Goal: Information Seeking & Learning: Check status

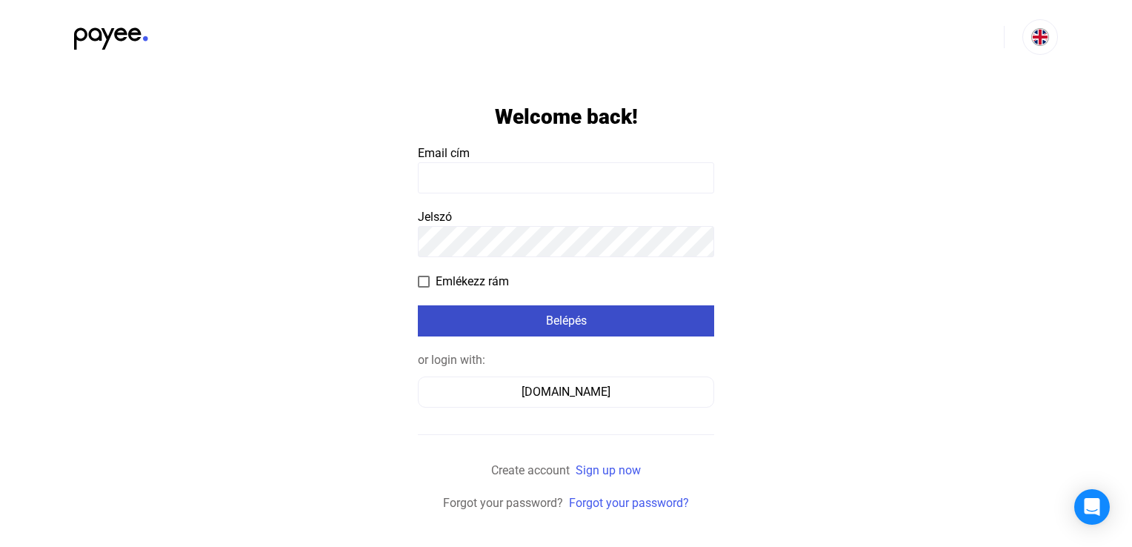
type input "**********"
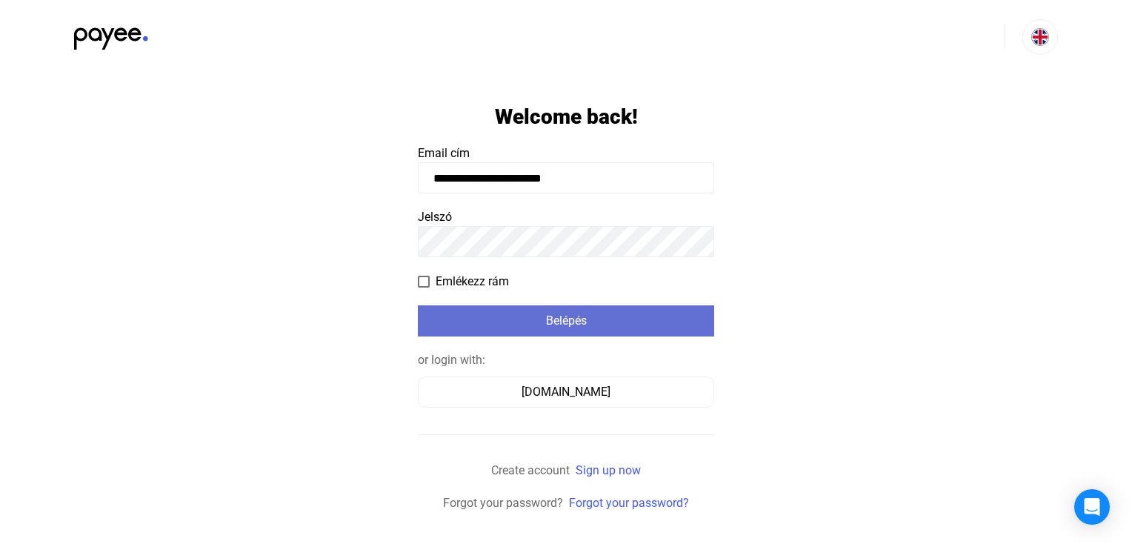
click at [538, 315] on div "Belépés" at bounding box center [565, 321] width 287 height 18
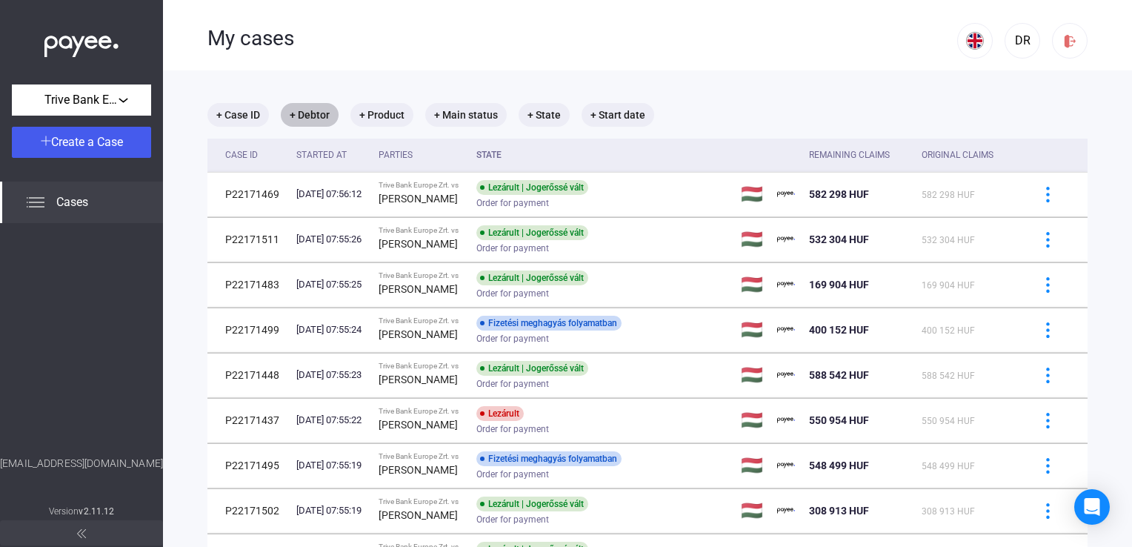
click at [320, 117] on mat-chip "+ Debtor" at bounding box center [310, 115] width 58 height 24
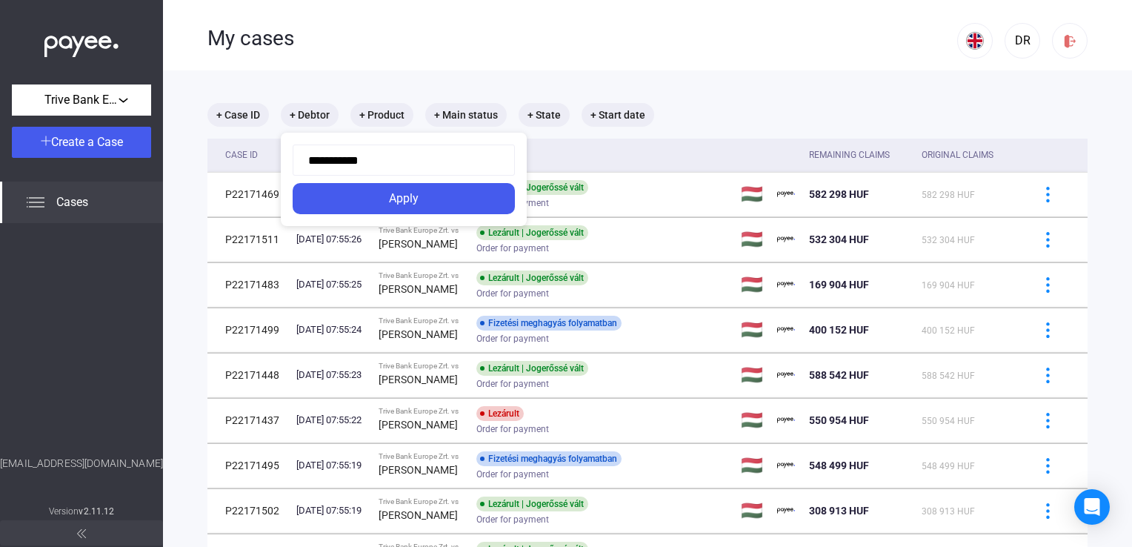
type input "**********"
click button "Apply" at bounding box center [404, 198] width 222 height 31
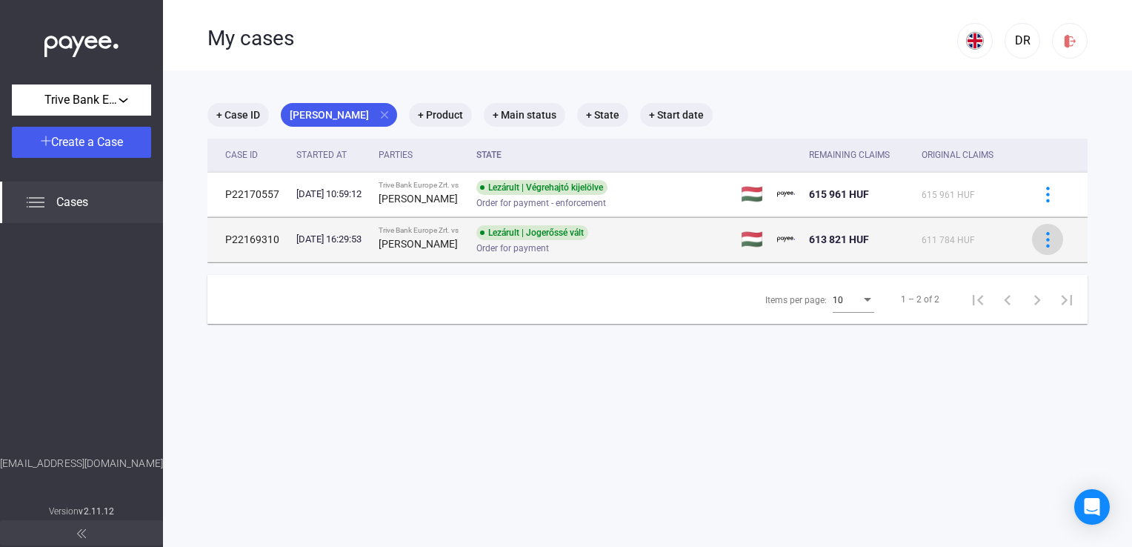
click at [1040, 236] on img at bounding box center [1048, 240] width 16 height 16
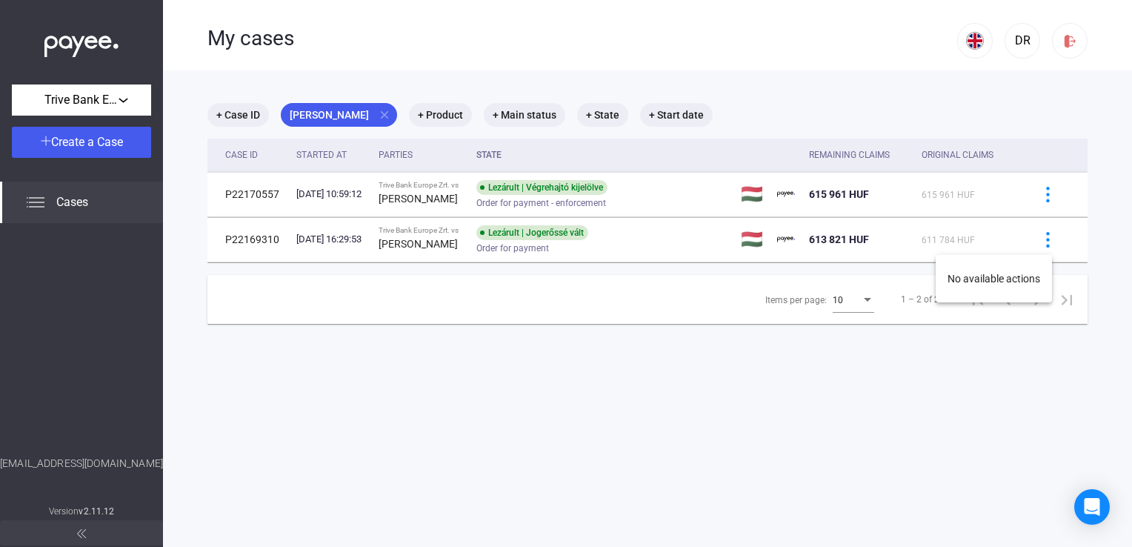
click at [613, 237] on div at bounding box center [566, 273] width 1132 height 547
click at [613, 237] on div "Lezárult | Jogerőssé vált Order for payment" at bounding box center [594, 239] width 236 height 29
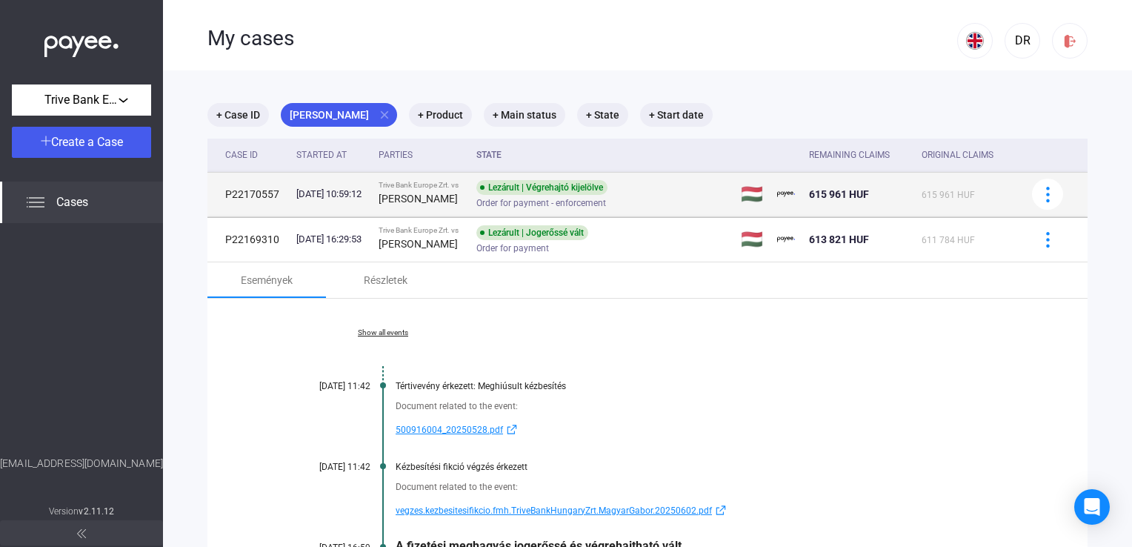
click at [485, 190] on td "Lezárult | Végrehajtó kijelölve Order for payment - enforcement" at bounding box center [602, 194] width 264 height 44
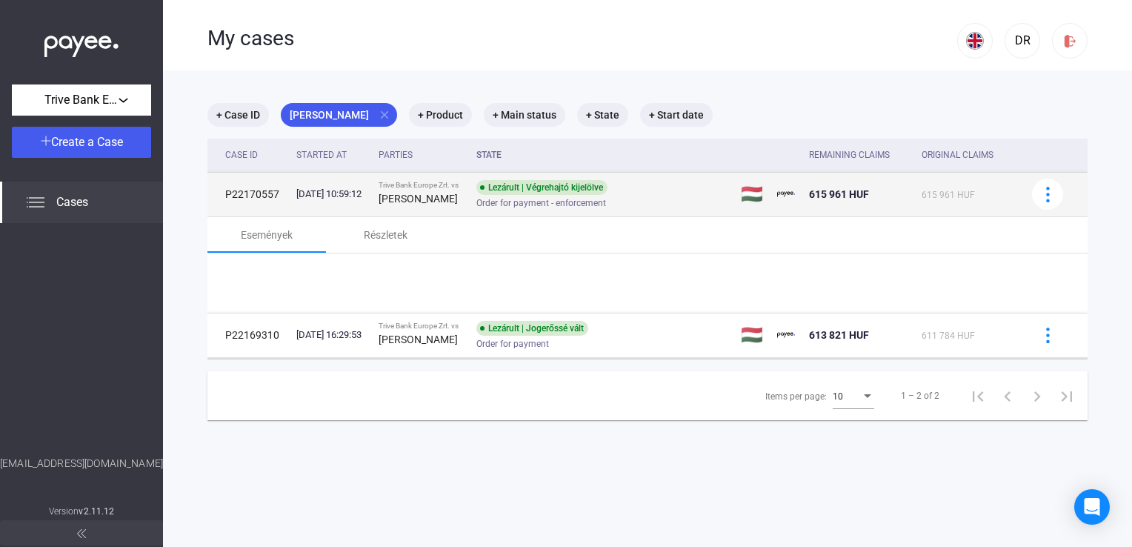
click at [485, 190] on td "Lezárult | Végrehajtó kijelölve Order for payment - enforcement" at bounding box center [602, 194] width 264 height 44
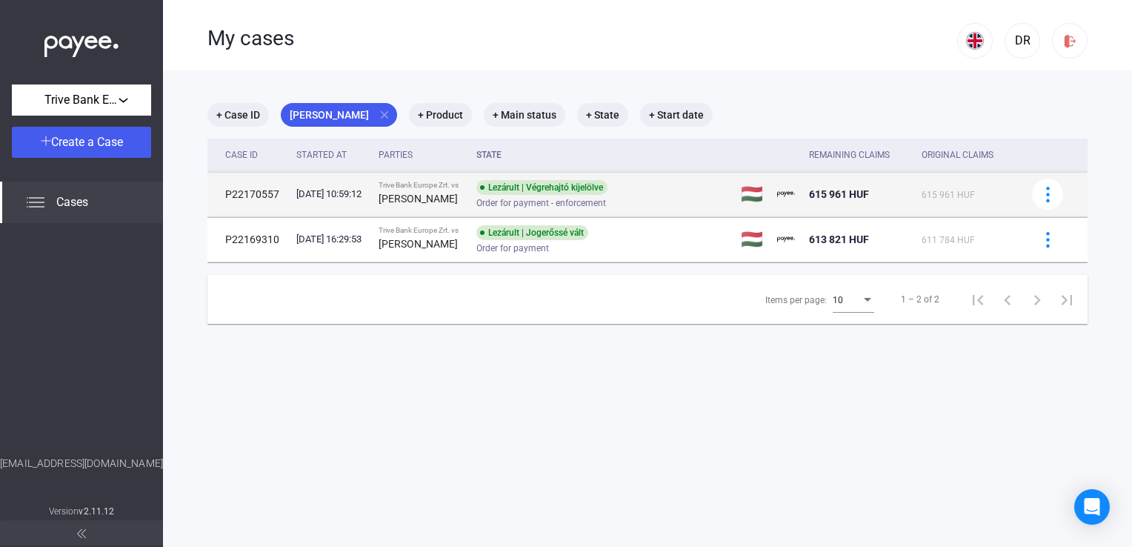
drag, startPoint x: 485, startPoint y: 190, endPoint x: 464, endPoint y: 194, distance: 21.8
click at [464, 194] on div "[PERSON_NAME]" at bounding box center [421, 199] width 86 height 18
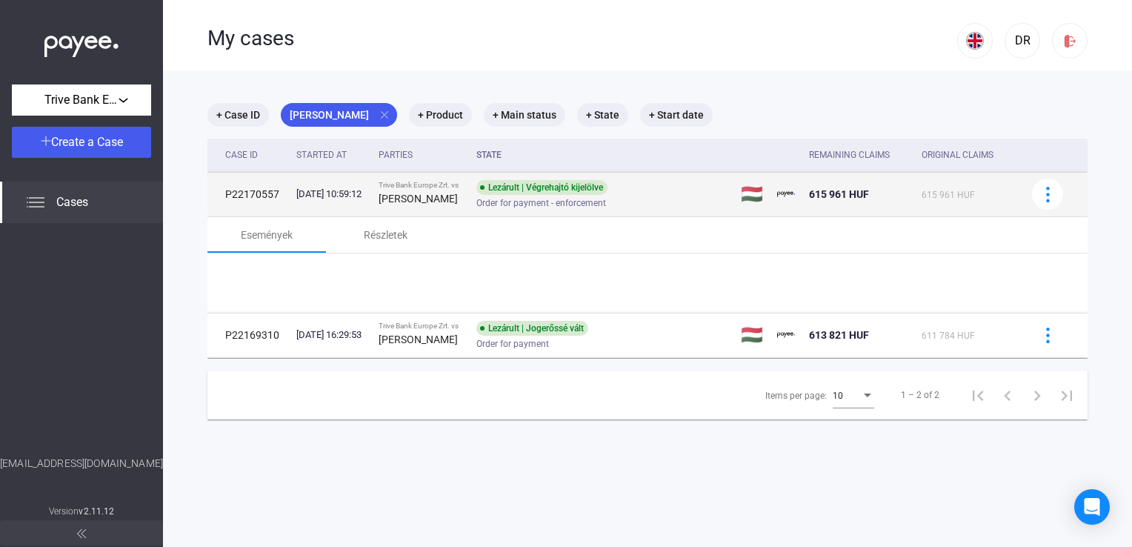
click at [464, 194] on div "[PERSON_NAME]" at bounding box center [421, 199] width 86 height 18
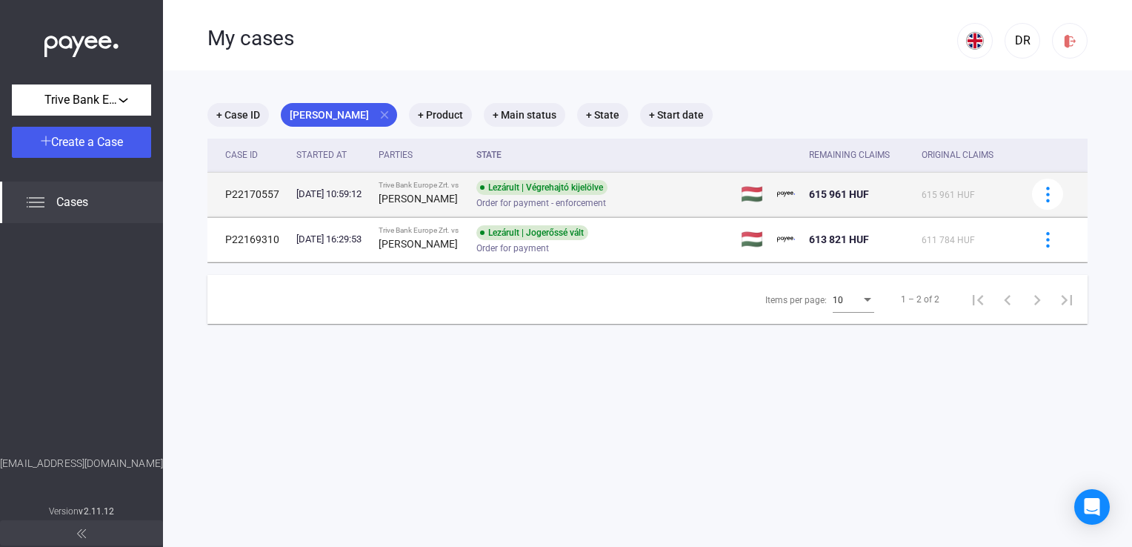
click at [464, 194] on div "[PERSON_NAME]" at bounding box center [421, 199] width 86 height 18
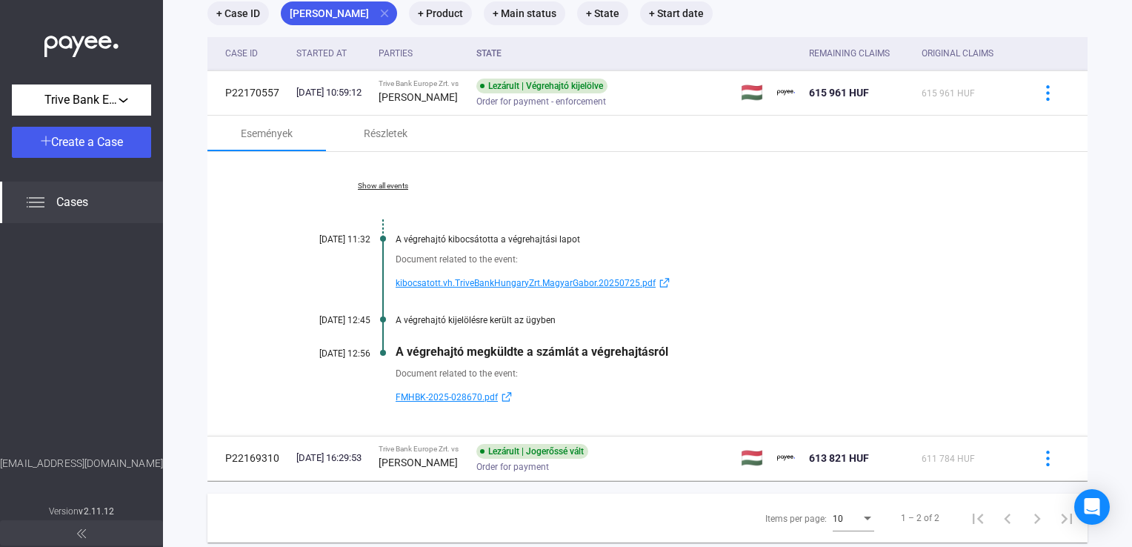
scroll to position [67, 0]
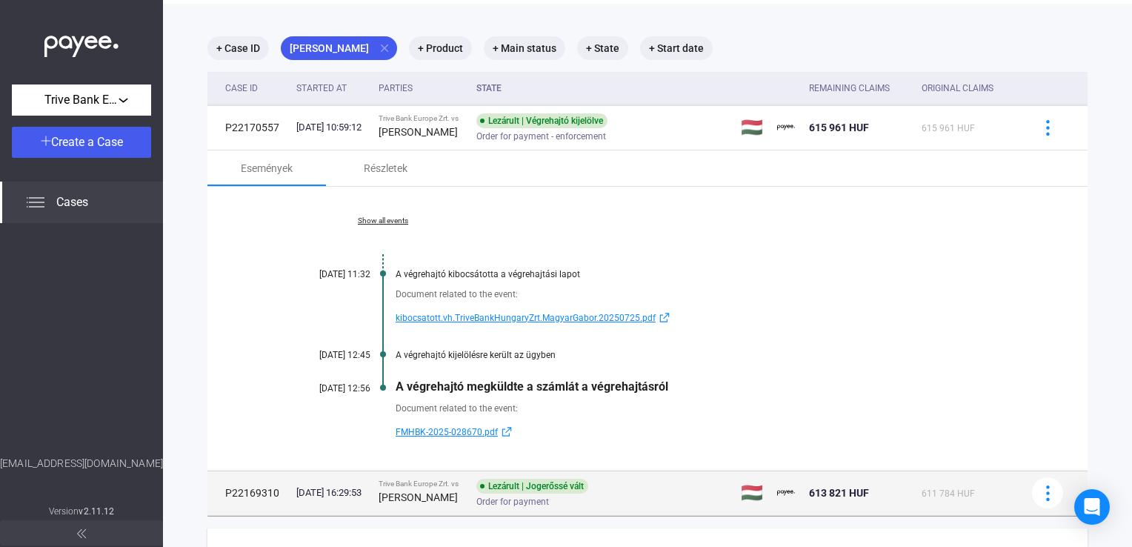
click at [655, 489] on div "Lezárult | Jogerőssé vált Order for payment" at bounding box center [594, 492] width 236 height 29
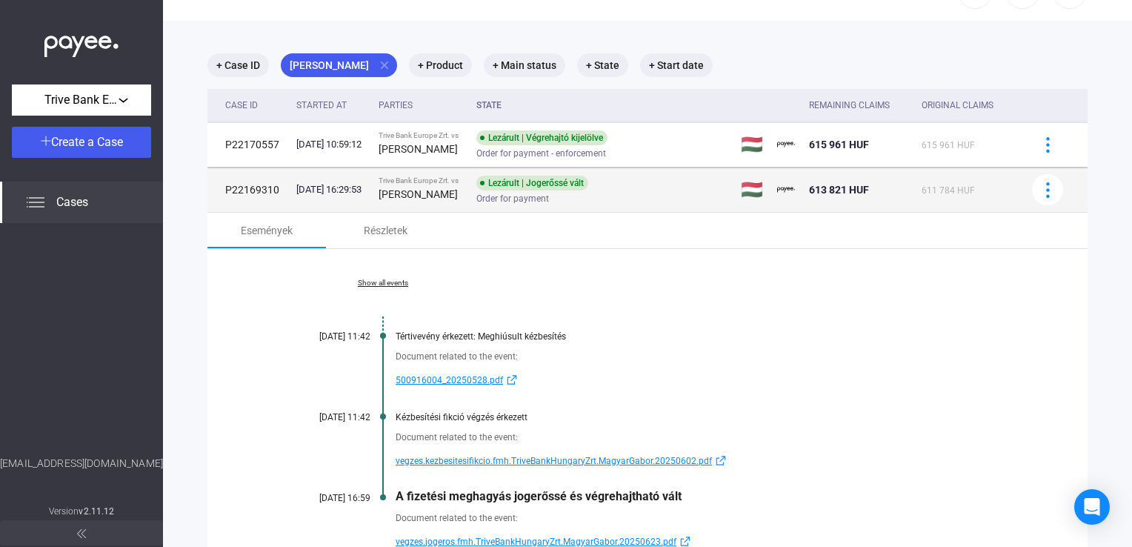
scroll to position [40, 0]
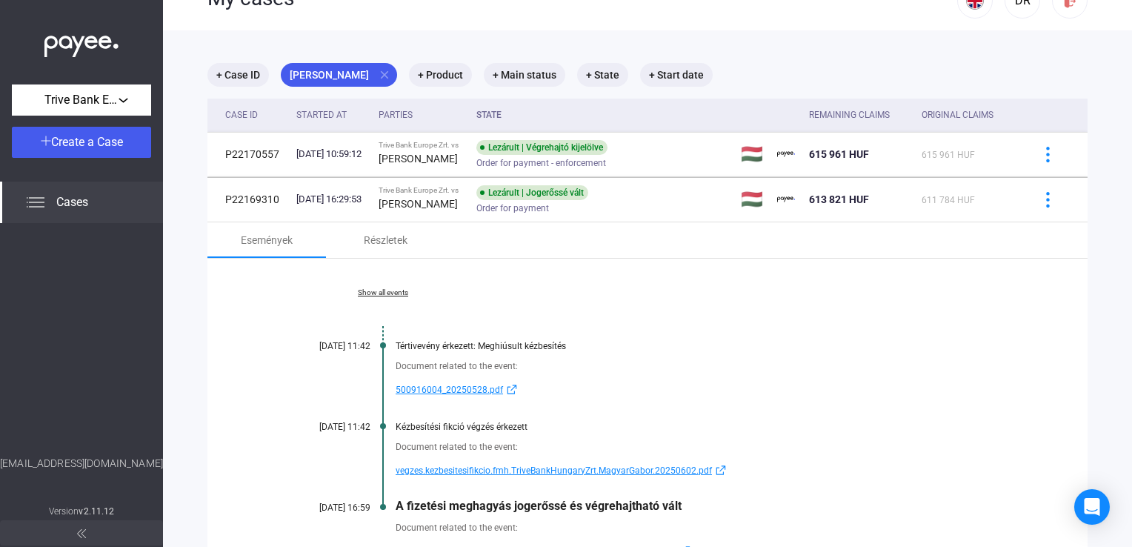
click at [374, 292] on link "Show all events" at bounding box center [382, 292] width 203 height 9
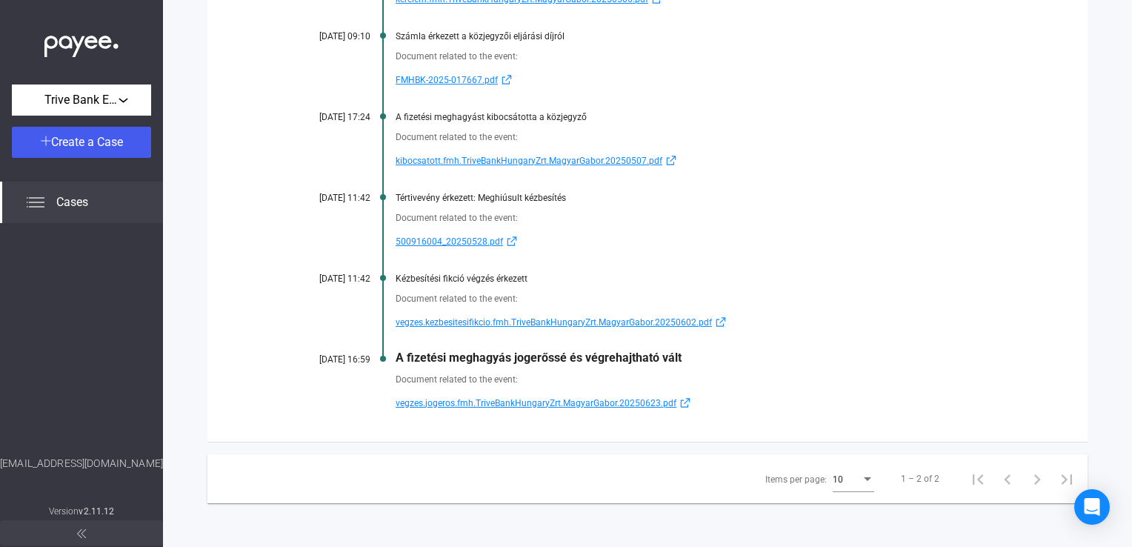
scroll to position [0, 0]
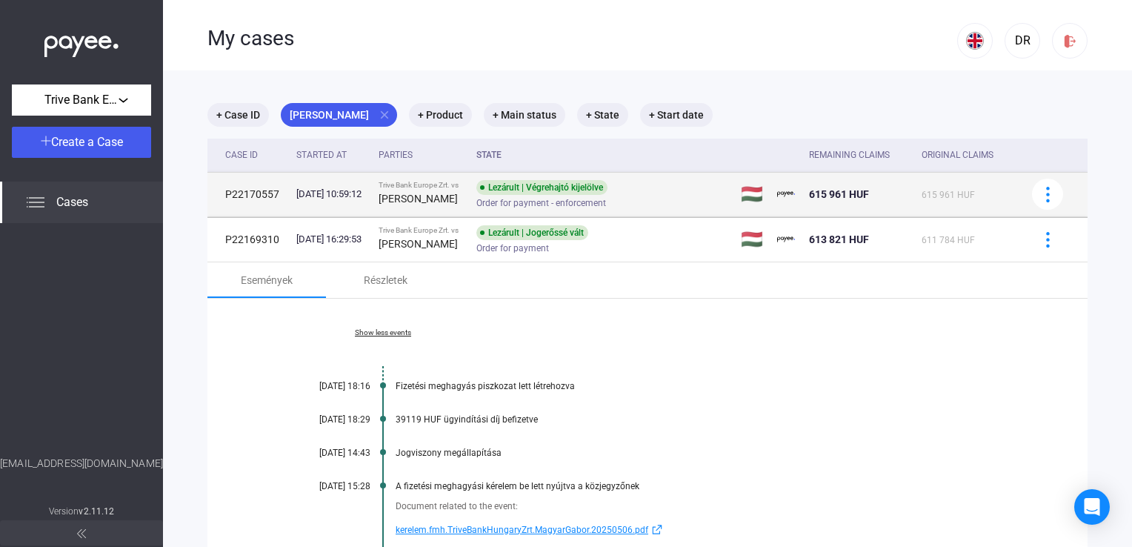
click at [441, 206] on div "[PERSON_NAME]" at bounding box center [421, 199] width 86 height 18
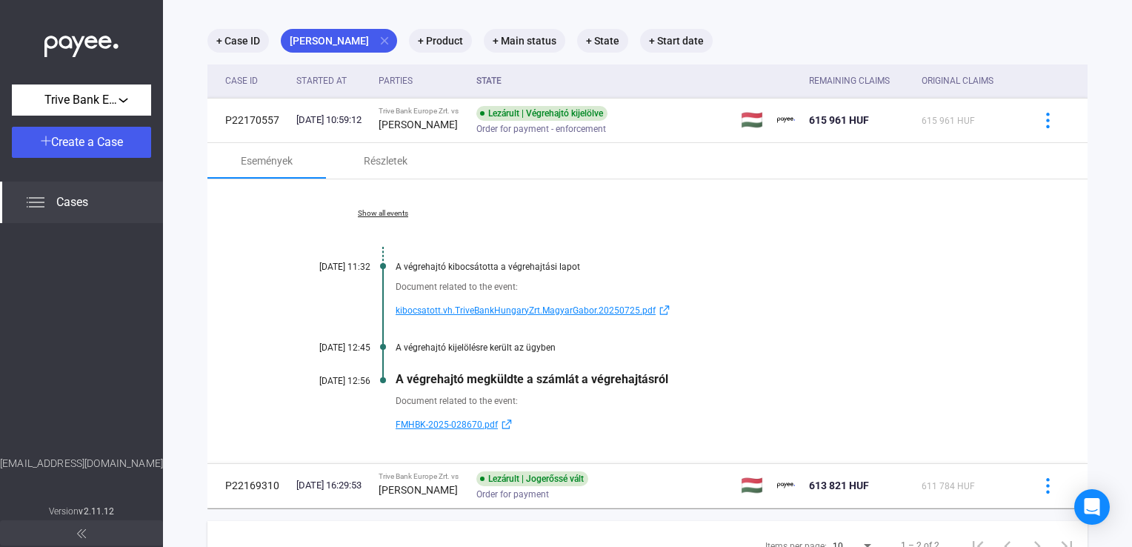
scroll to position [73, 0]
click at [1003, 274] on div "Show all events [DATE] 11:32 A végrehajtó kibocsátotta a végrehajtási lapot Doc…" at bounding box center [647, 322] width 880 height 284
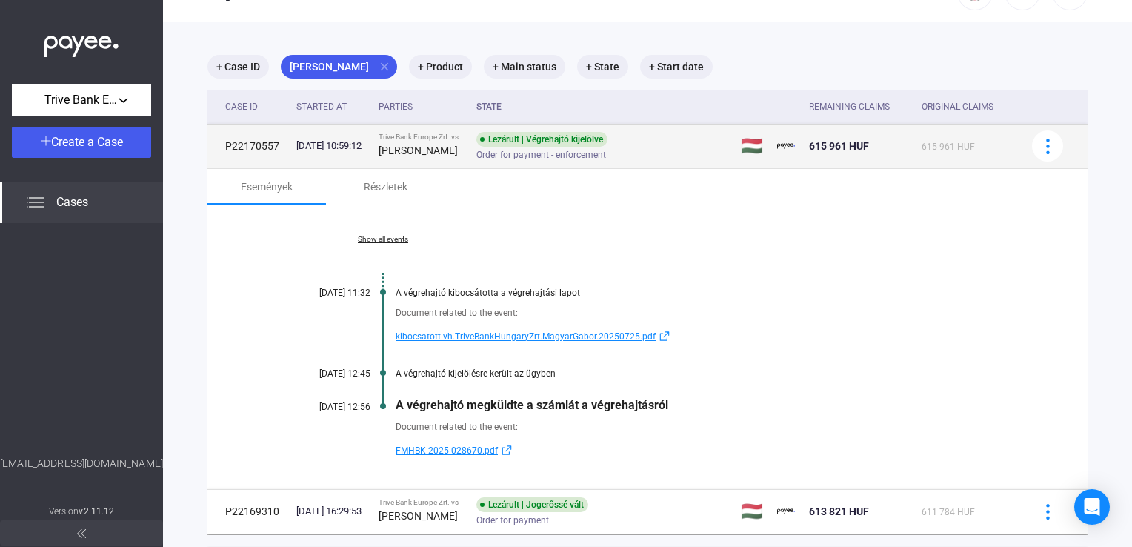
scroll to position [74, 0]
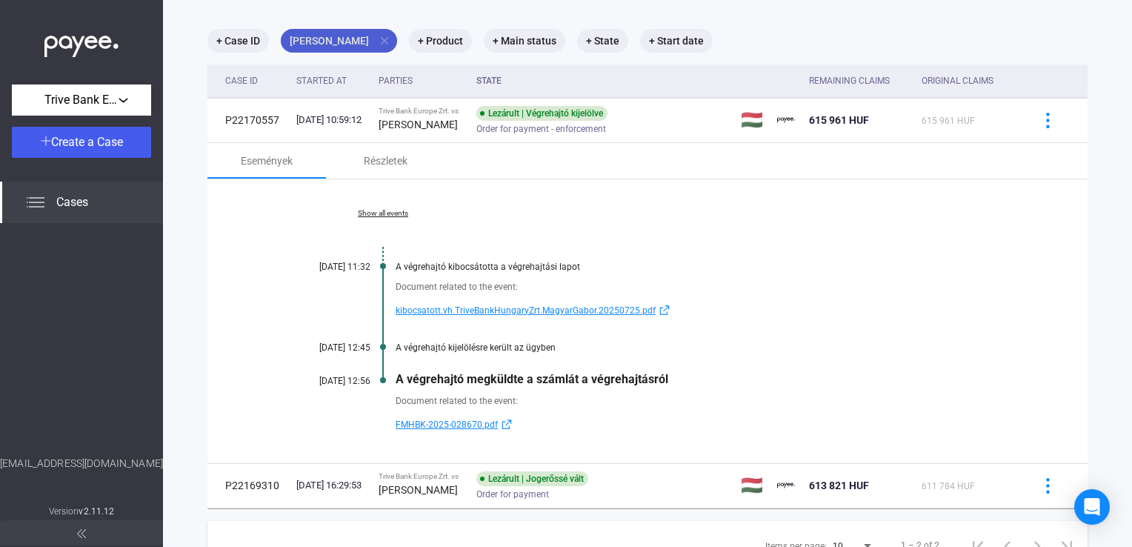
click at [378, 44] on mat-icon "close" at bounding box center [384, 40] width 13 height 13
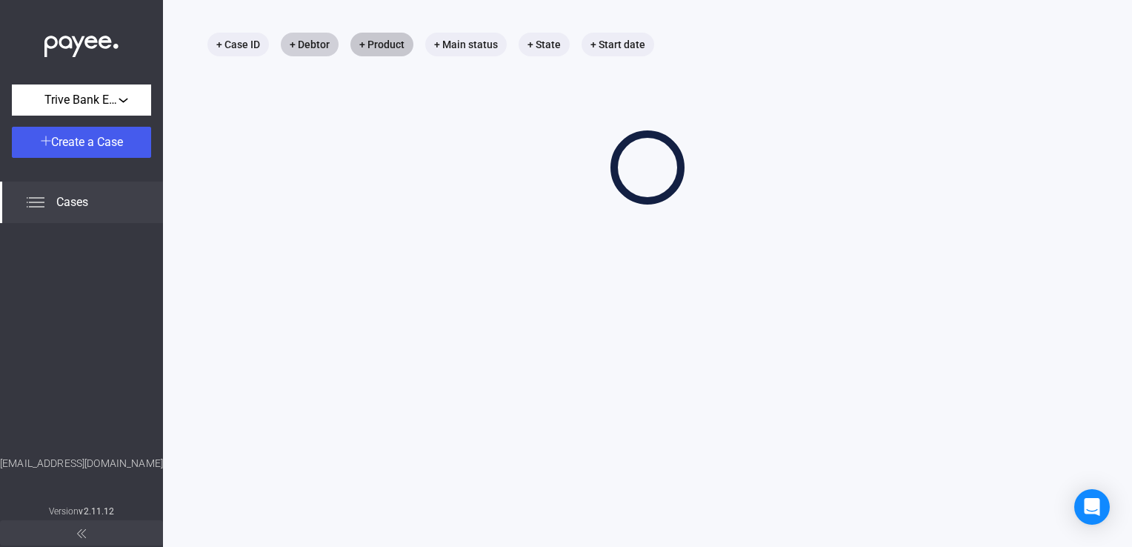
click at [381, 47] on mat-chip "+ Product" at bounding box center [381, 45] width 63 height 24
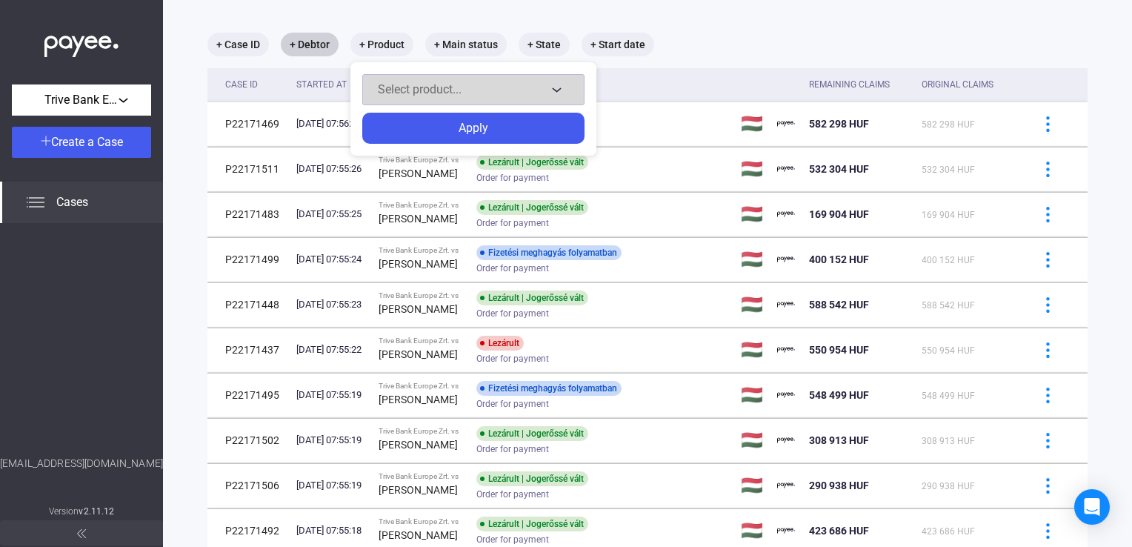
click at [413, 87] on span "Select product..." at bounding box center [420, 89] width 84 height 14
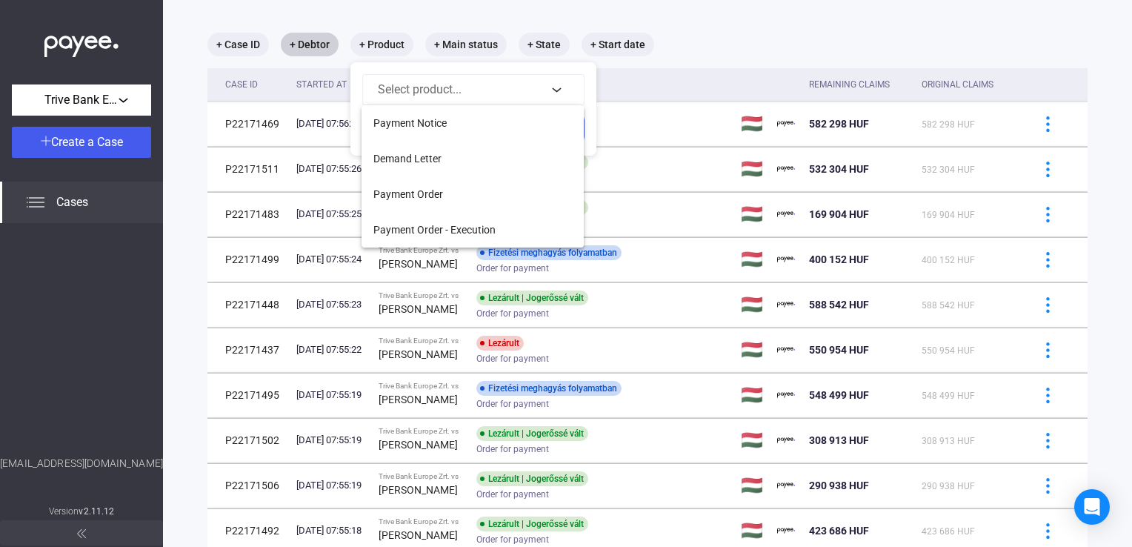
click at [692, 62] on div at bounding box center [566, 273] width 1132 height 547
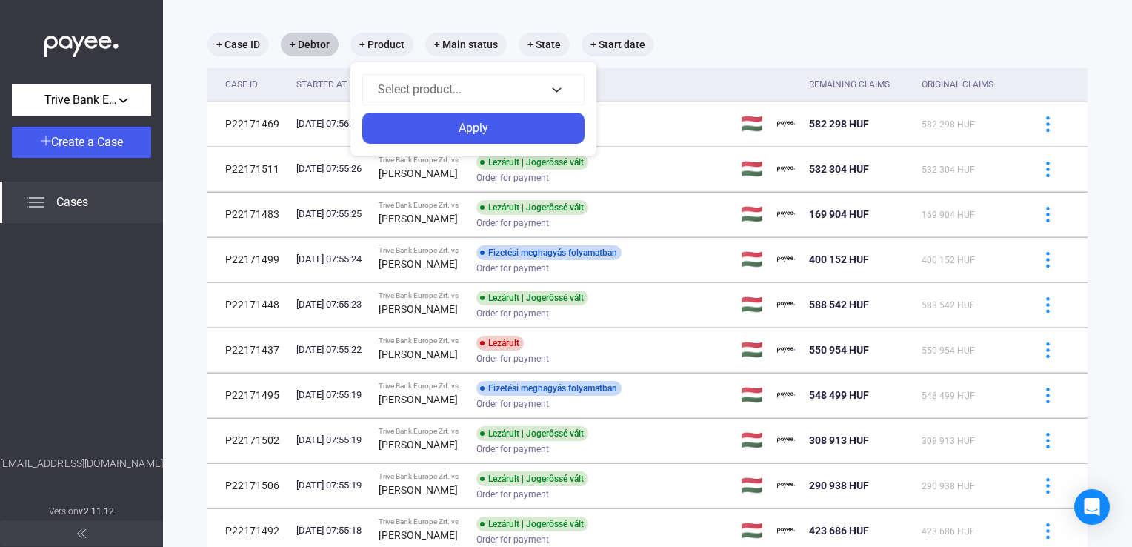
click at [780, 33] on div at bounding box center [566, 273] width 1132 height 547
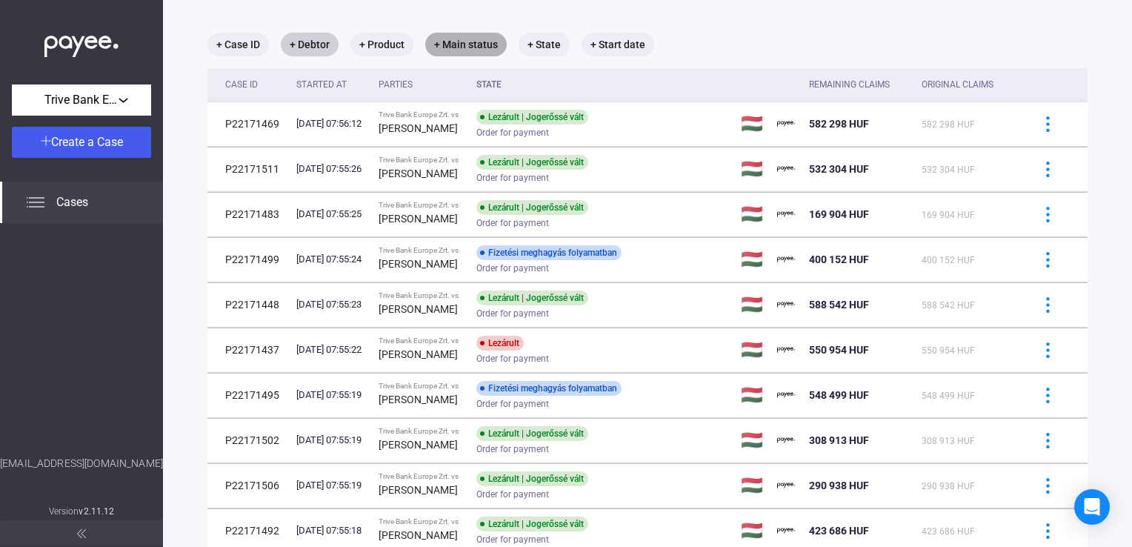
click at [464, 44] on mat-chip "+ Main status" at bounding box center [465, 45] width 81 height 24
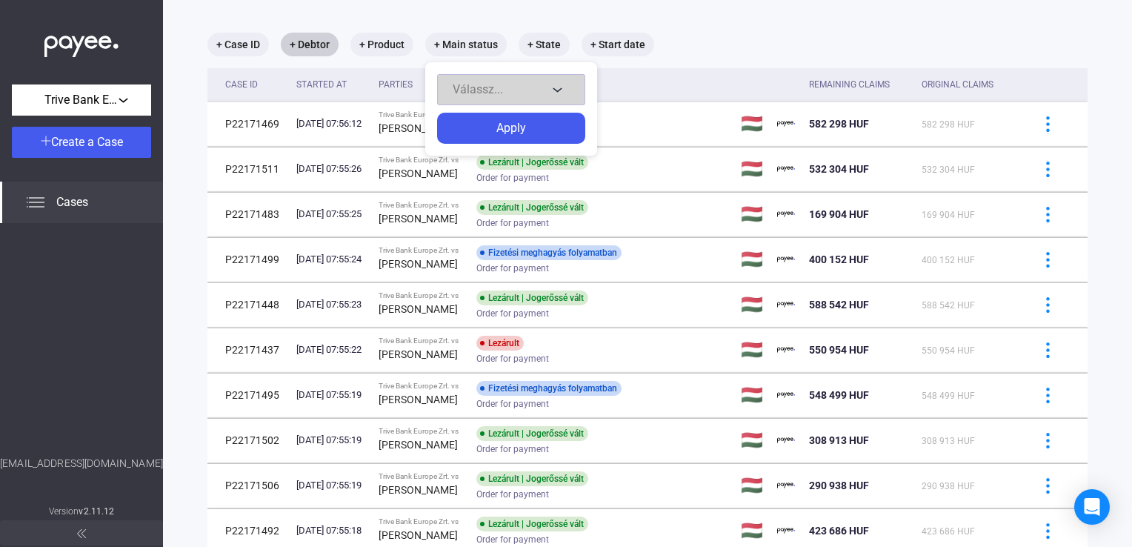
click at [481, 79] on button "Válassz..." at bounding box center [511, 89] width 148 height 31
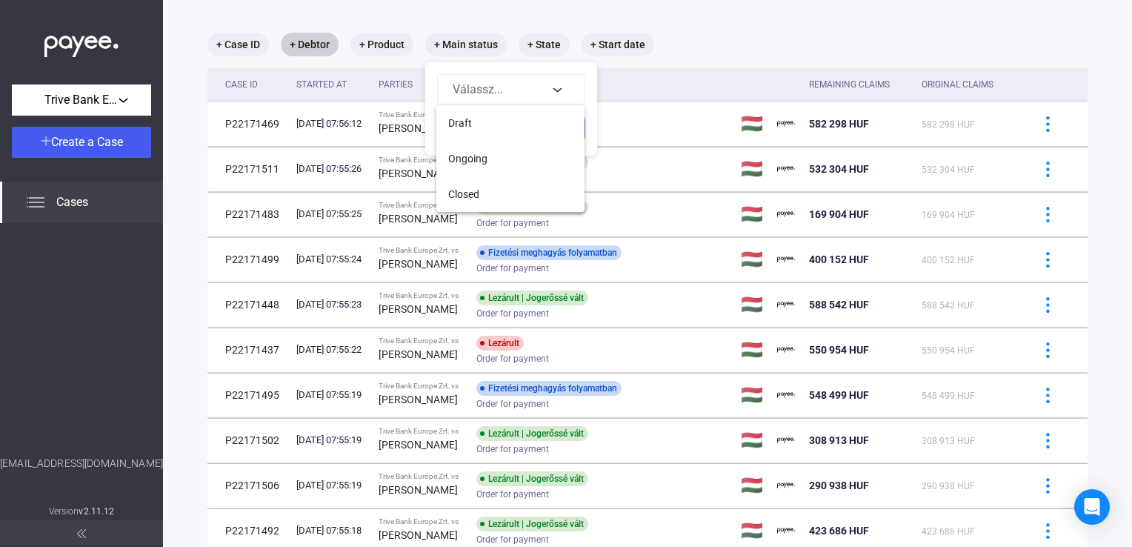
drag, startPoint x: 724, startPoint y: 55, endPoint x: 642, endPoint y: 47, distance: 81.8
click at [718, 55] on div at bounding box center [566, 273] width 1132 height 547
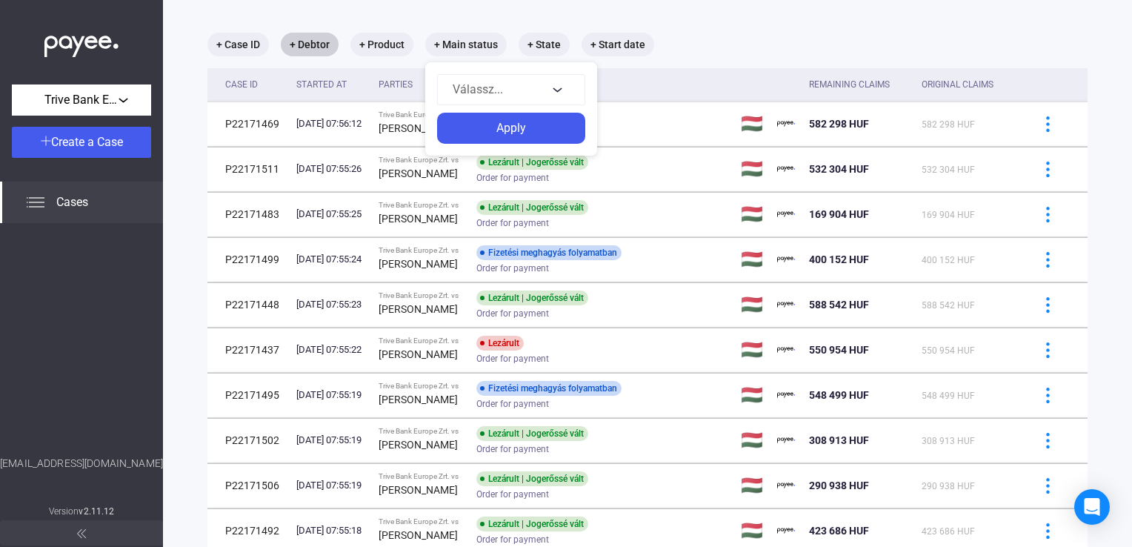
click at [545, 49] on div at bounding box center [566, 273] width 1132 height 547
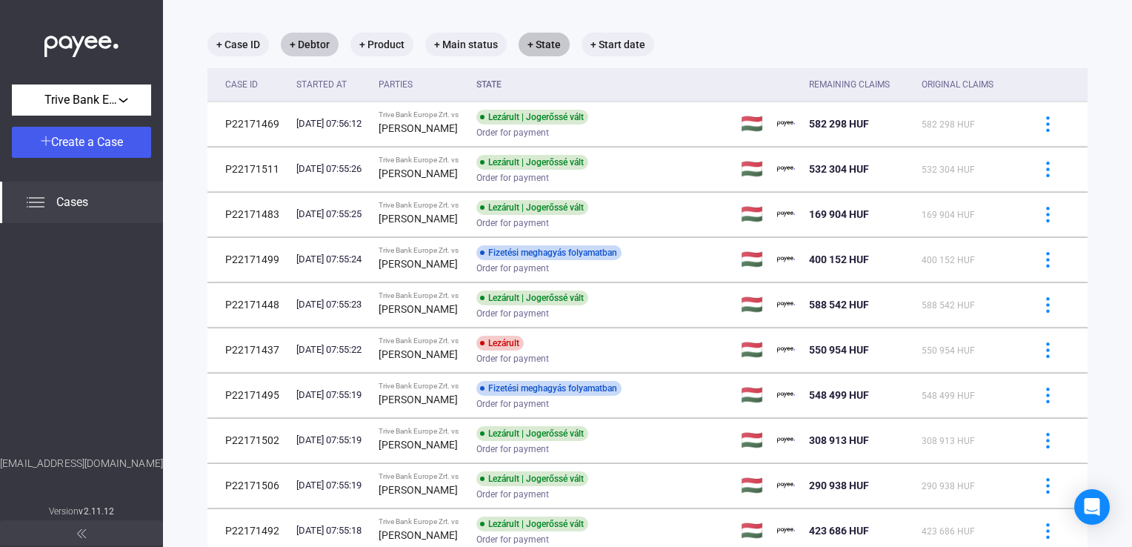
click at [545, 49] on mat-chip "+ State" at bounding box center [543, 45] width 51 height 24
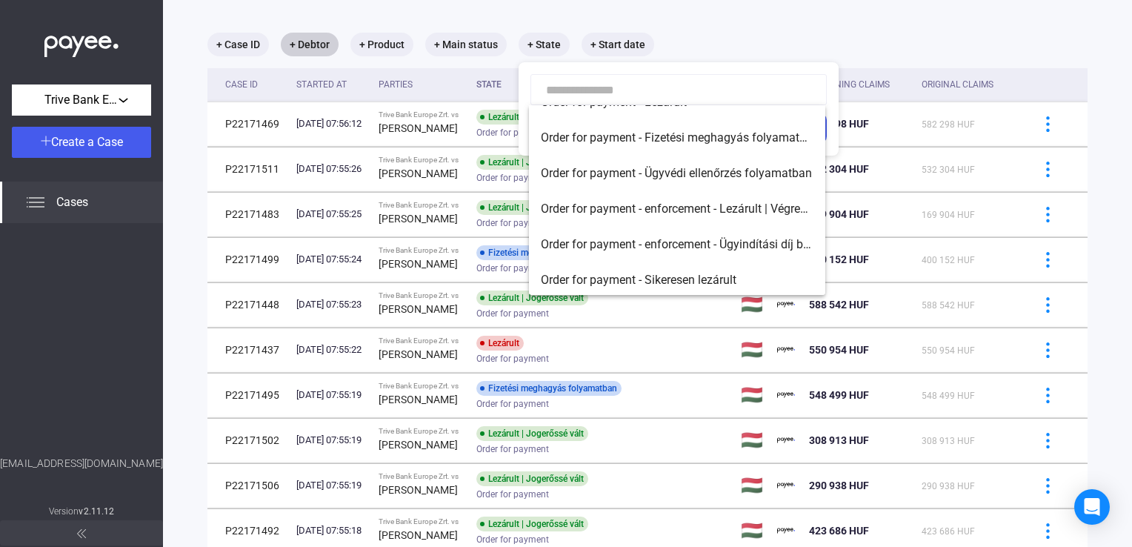
scroll to position [18, 0]
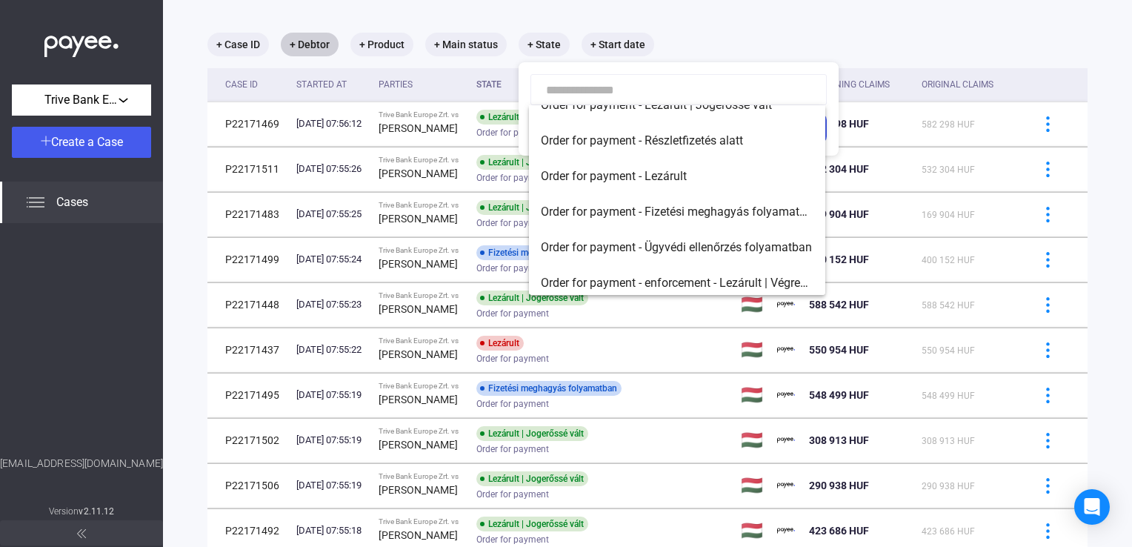
click at [436, 93] on div at bounding box center [566, 273] width 1132 height 547
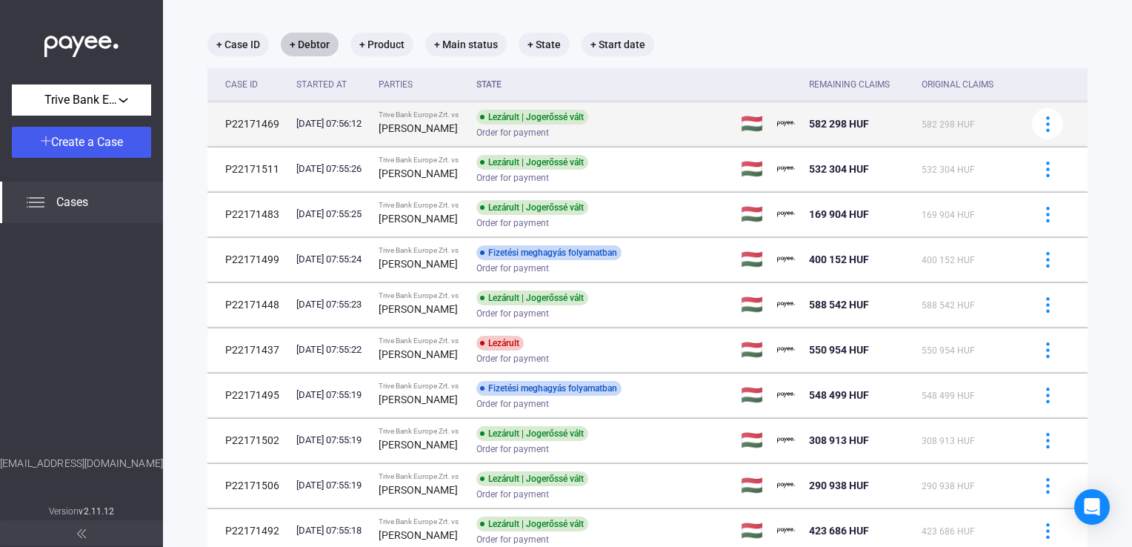
click at [464, 119] on div "Trive Bank Europe Zrt. vs" at bounding box center [421, 114] width 86 height 9
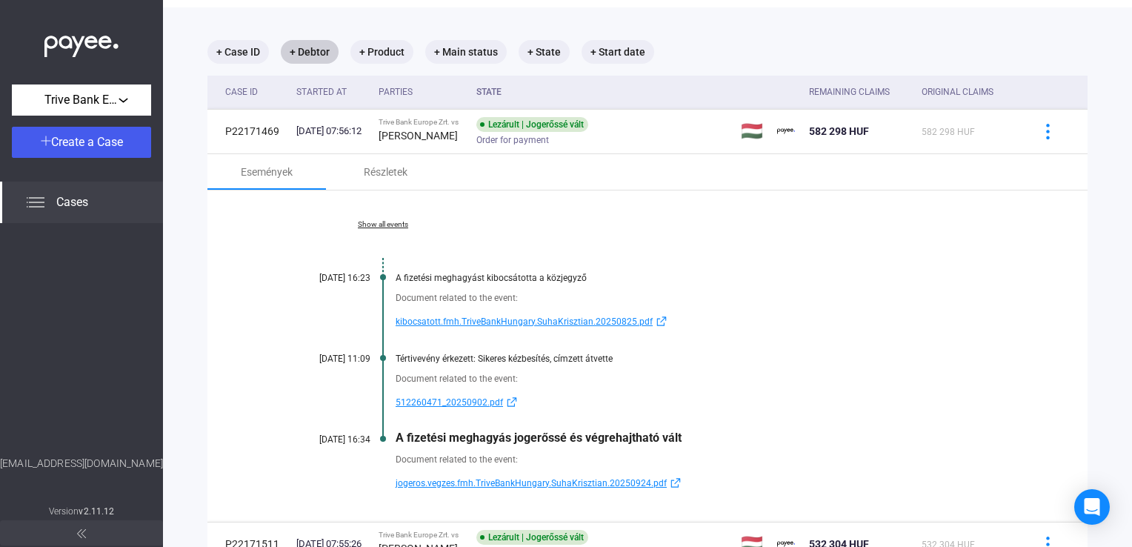
scroll to position [0, 0]
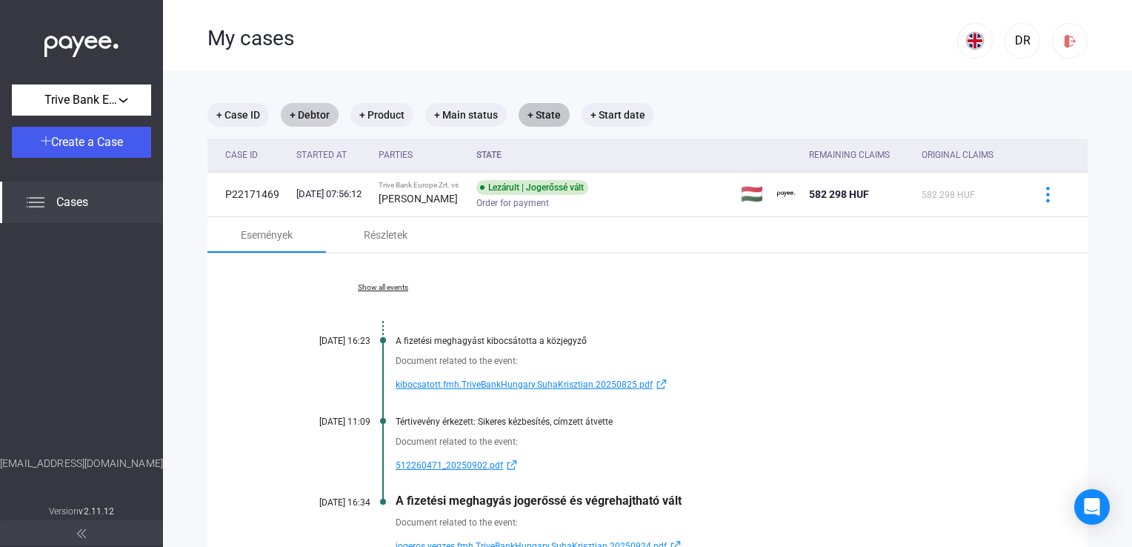
click at [538, 115] on mat-chip "+ State" at bounding box center [543, 115] width 51 height 24
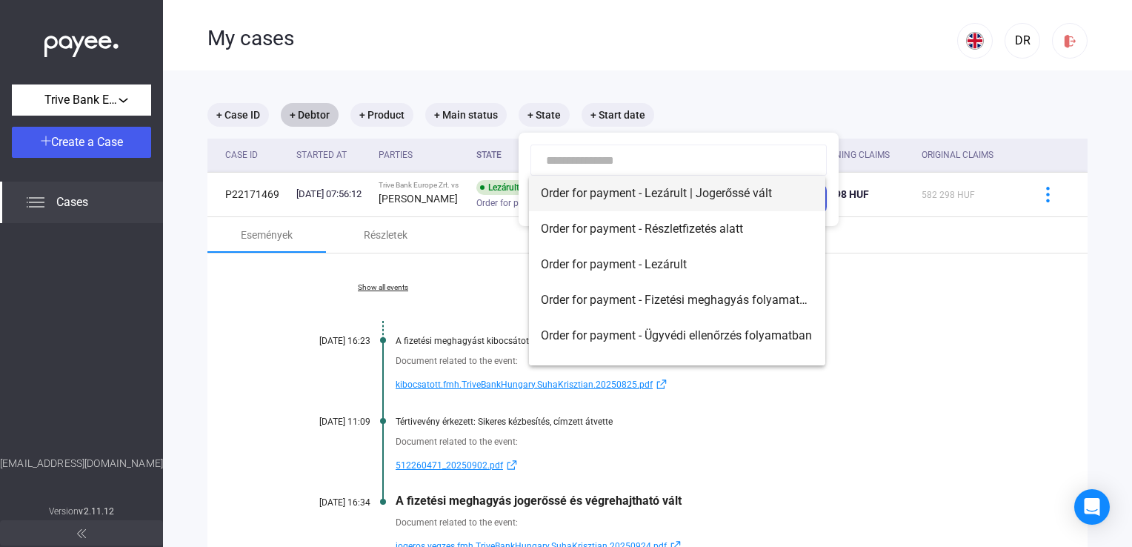
click at [593, 197] on span "Order for payment - Lezárult | Jogerőssé vált" at bounding box center [677, 193] width 273 height 18
type input "**********"
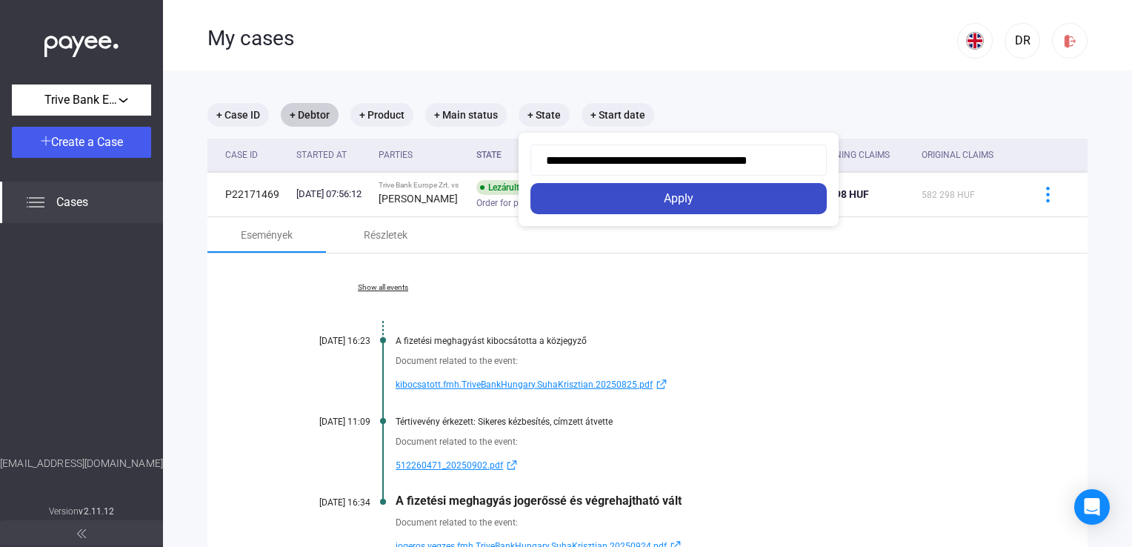
click at [670, 206] on div "Apply" at bounding box center [678, 199] width 287 height 18
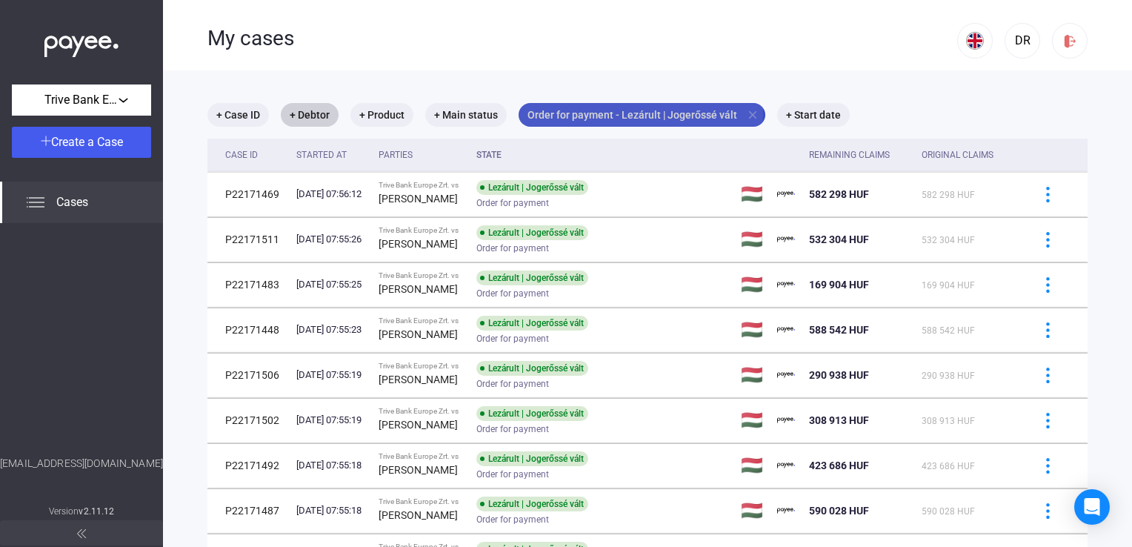
click at [543, 108] on mat-chip "Order for payment - Lezárult | Jogerőssé vált close" at bounding box center [641, 115] width 247 height 24
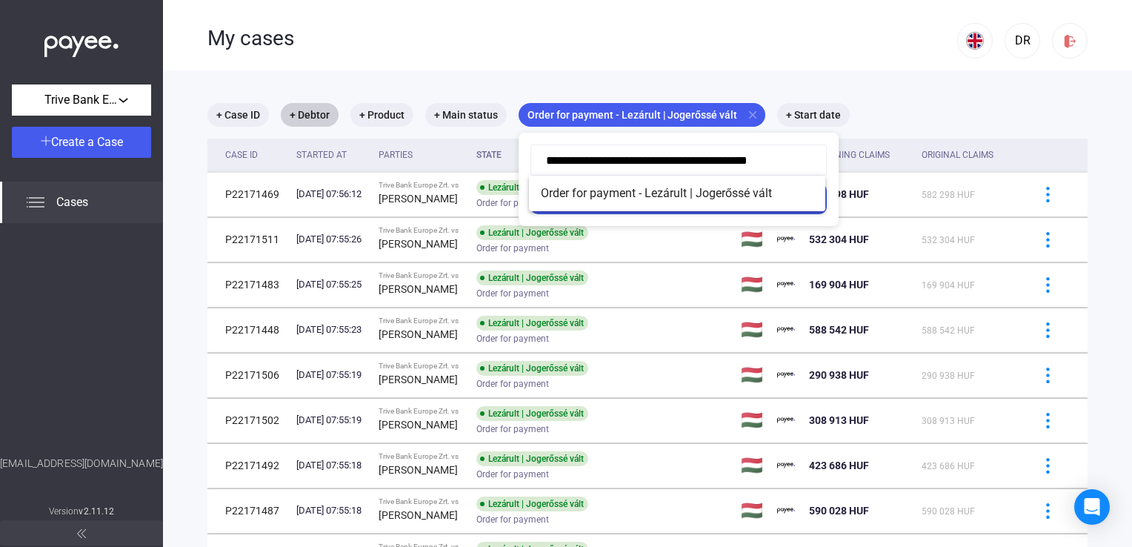
drag, startPoint x: 794, startPoint y: 166, endPoint x: 352, endPoint y: 167, distance: 442.2
click at [518, 127] on div "**********" at bounding box center [641, 127] width 247 height 0
click at [747, 116] on div at bounding box center [566, 273] width 1132 height 547
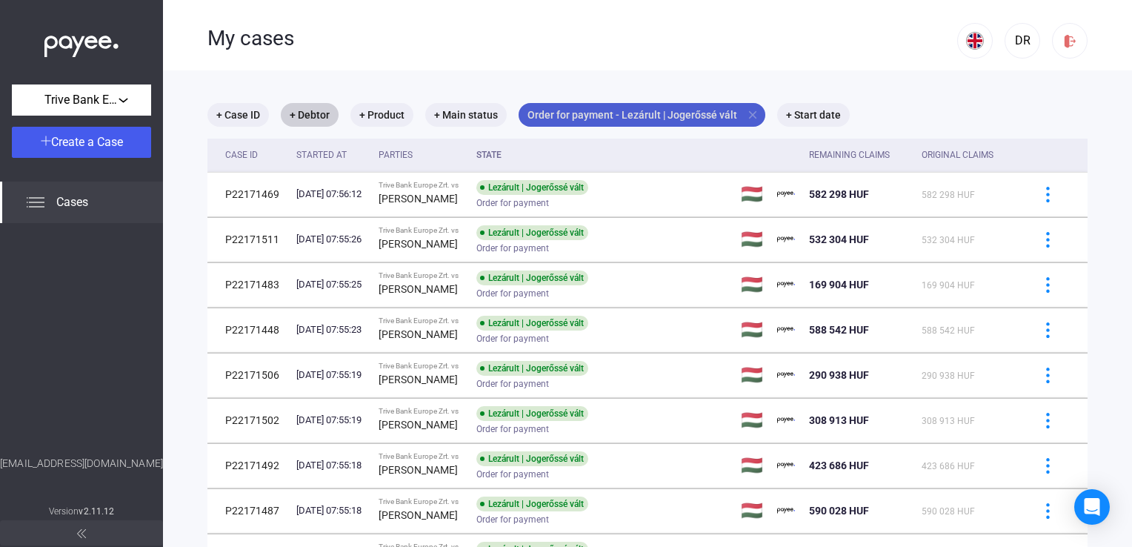
click at [746, 117] on mat-icon "close" at bounding box center [752, 114] width 13 height 13
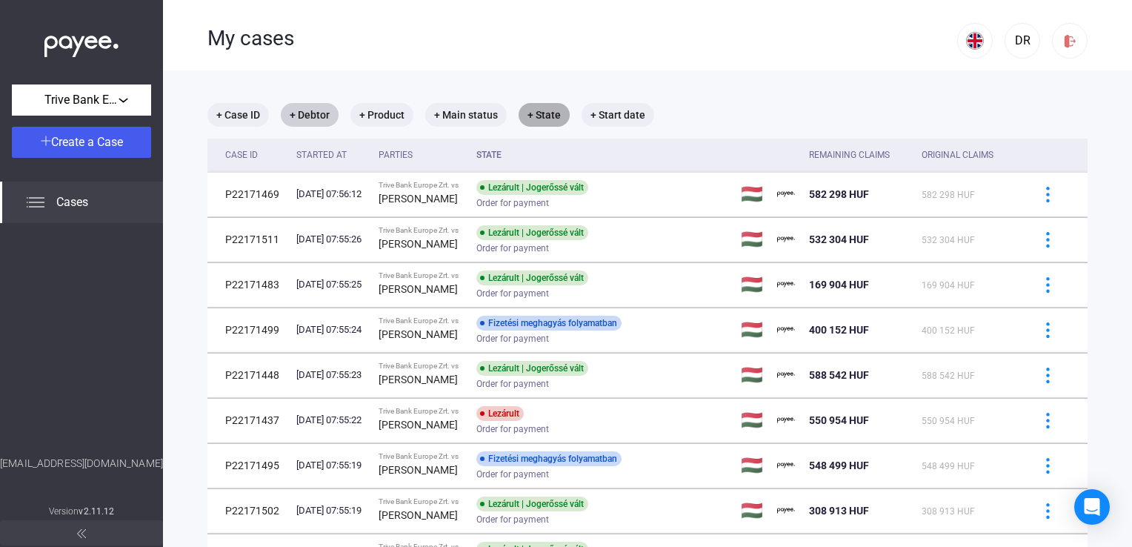
click at [551, 116] on mat-chip "+ State" at bounding box center [543, 115] width 51 height 24
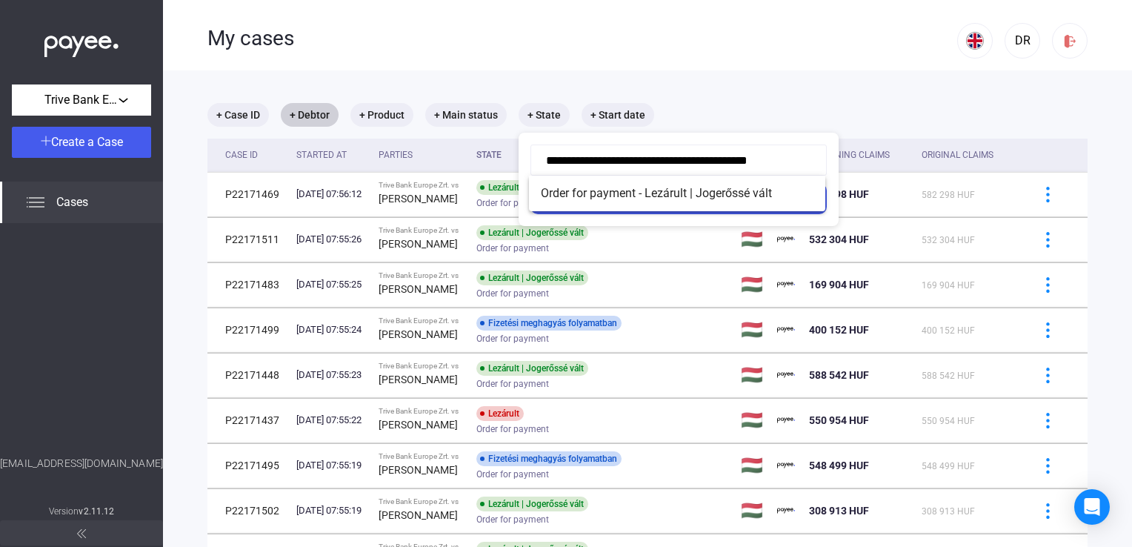
click at [747, 164] on input "**********" at bounding box center [678, 159] width 296 height 31
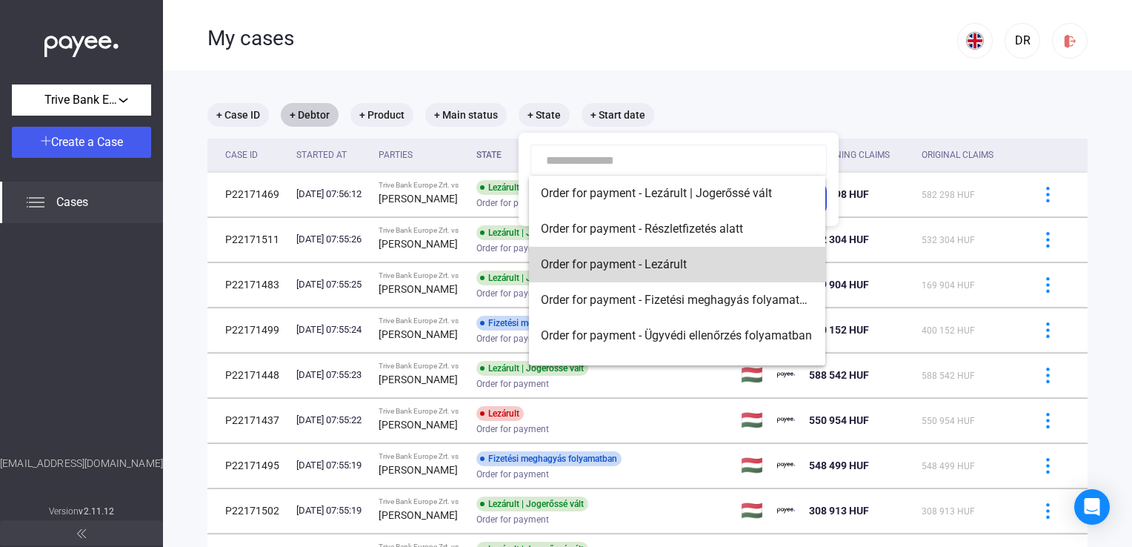
click at [702, 256] on span "Order for payment - Lezárult" at bounding box center [677, 265] width 273 height 18
type input "**********"
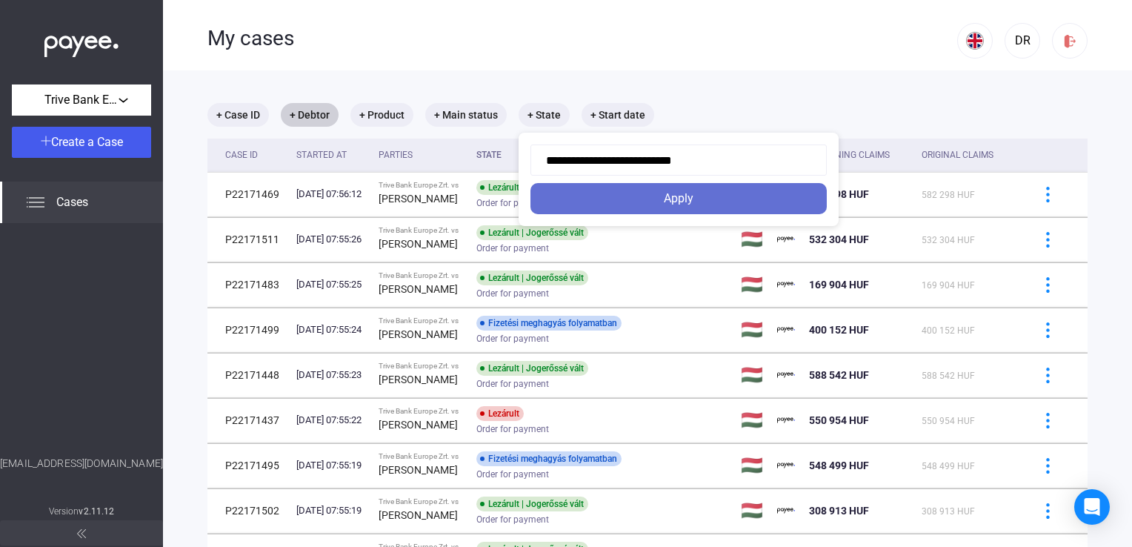
click at [681, 194] on div "Apply" at bounding box center [678, 199] width 287 height 18
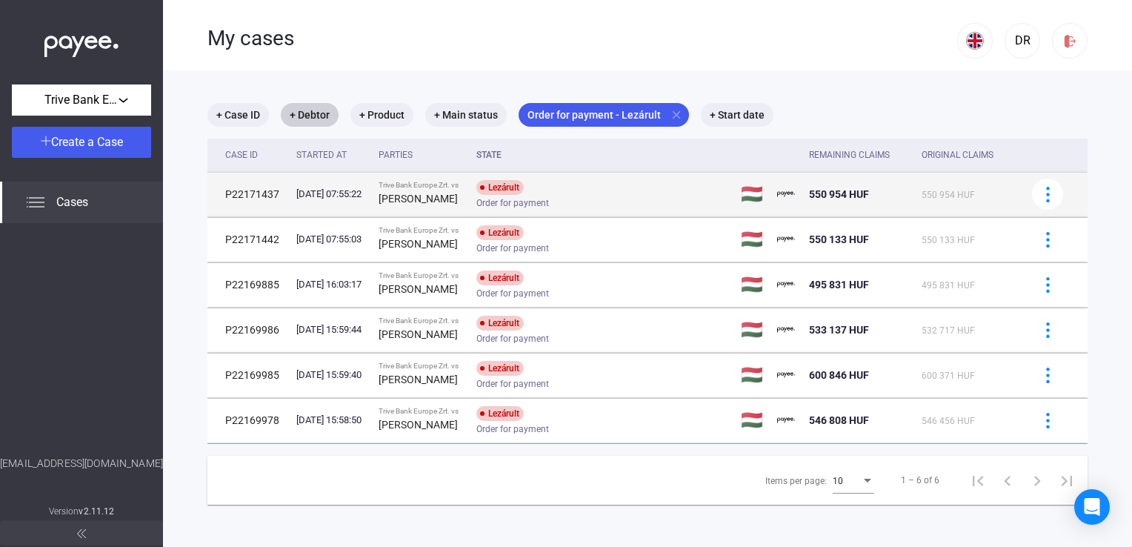
click at [570, 196] on div "Lezárult Order for payment" at bounding box center [594, 194] width 236 height 29
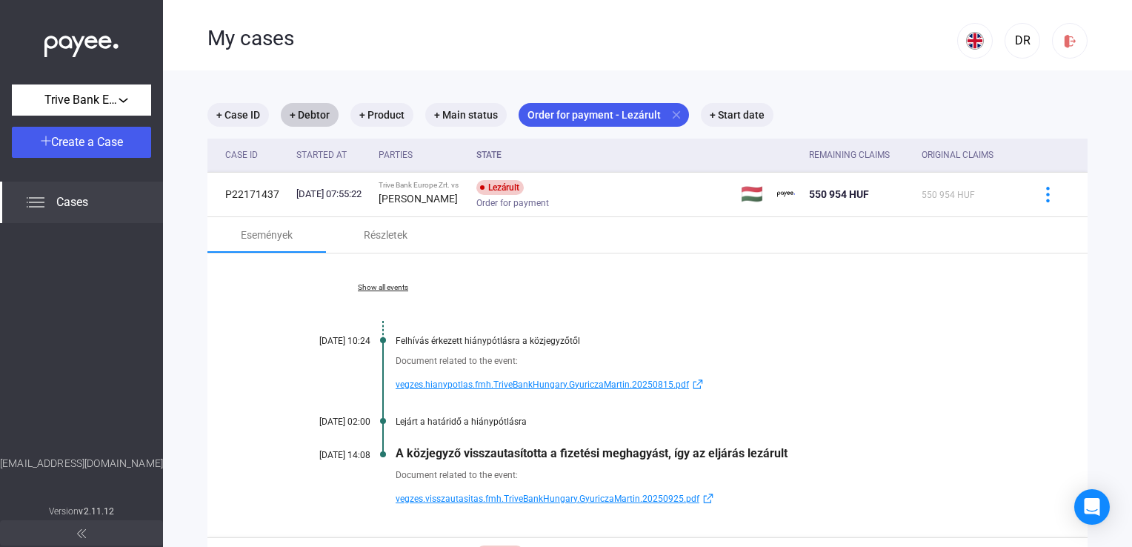
scroll to position [74, 0]
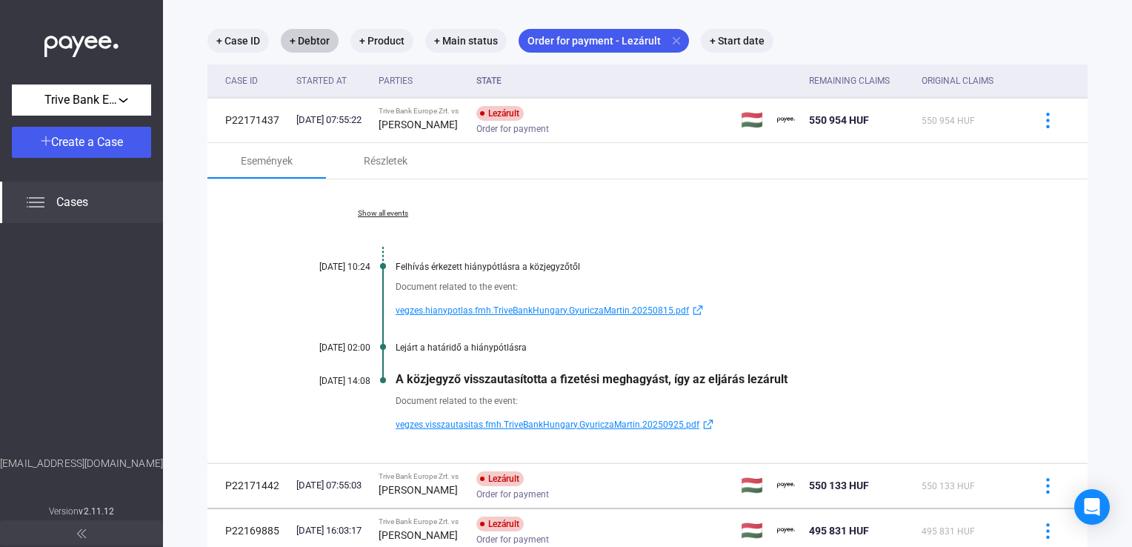
click at [545, 425] on span "vegzes.visszautasitas.fmh.TriveBankHungary.GyuriczaMartin.20250925.pdf" at bounding box center [548, 425] width 304 height 18
click at [664, 39] on mat-chip "Order for payment - Lezárult close" at bounding box center [603, 41] width 170 height 24
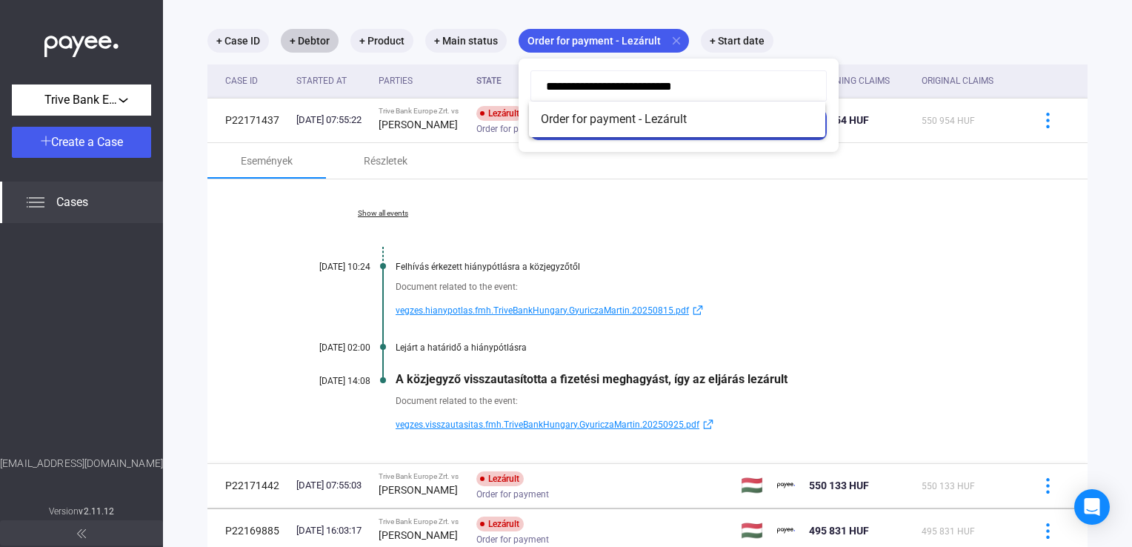
drag, startPoint x: 704, startPoint y: 73, endPoint x: 316, endPoint y: 73, distance: 387.4
click at [518, 53] on div "**********" at bounding box center [603, 53] width 170 height 0
click at [542, 82] on input at bounding box center [678, 85] width 296 height 31
click at [566, 82] on input at bounding box center [678, 85] width 296 height 31
type input "**********"
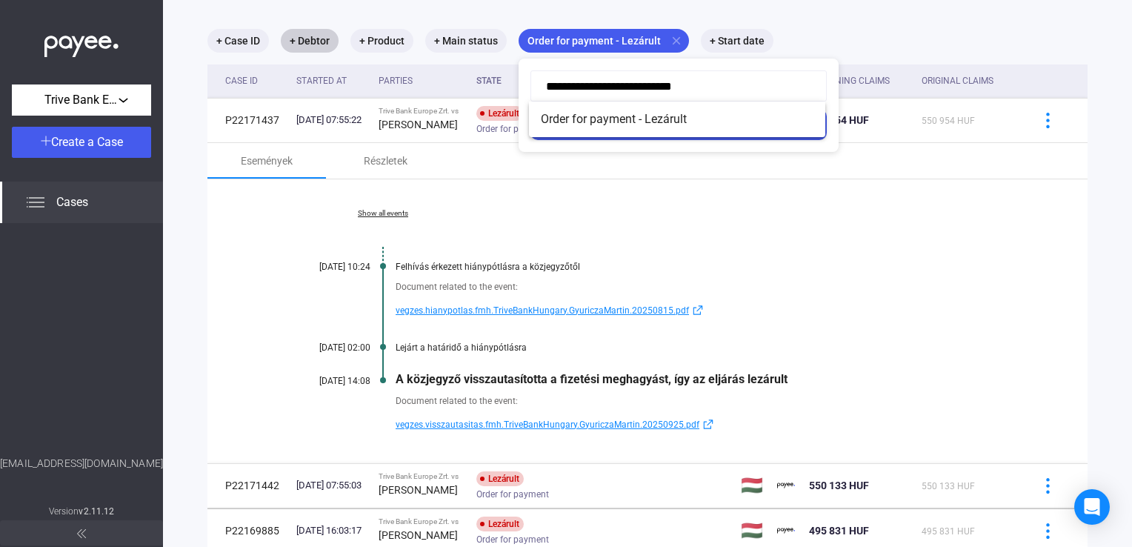
click at [734, 140] on div "**********" at bounding box center [678, 105] width 320 height 93
click at [673, 43] on div at bounding box center [566, 273] width 1132 height 547
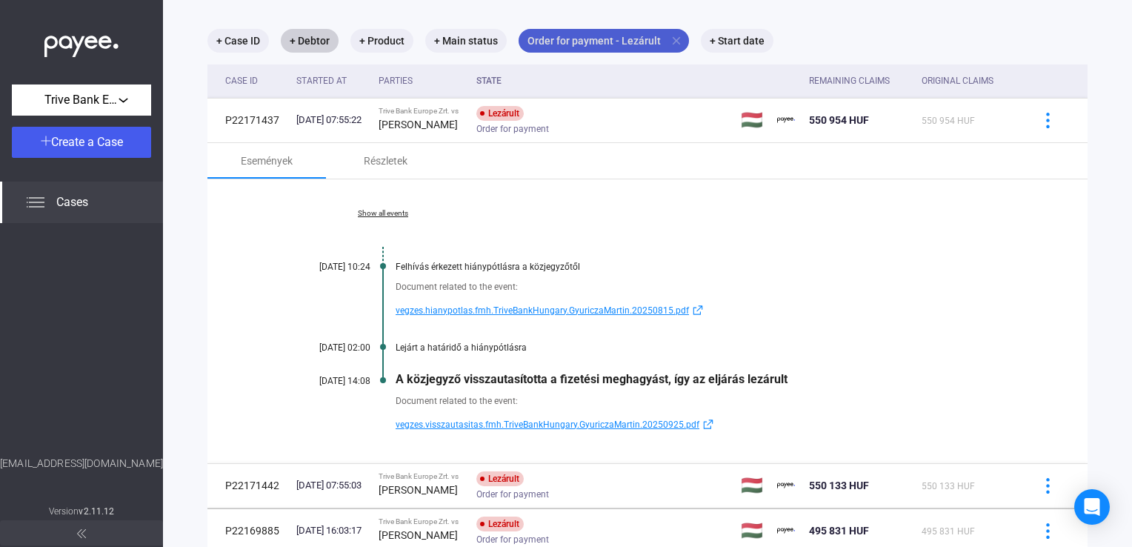
click at [673, 43] on mat-icon "close" at bounding box center [676, 40] width 13 height 13
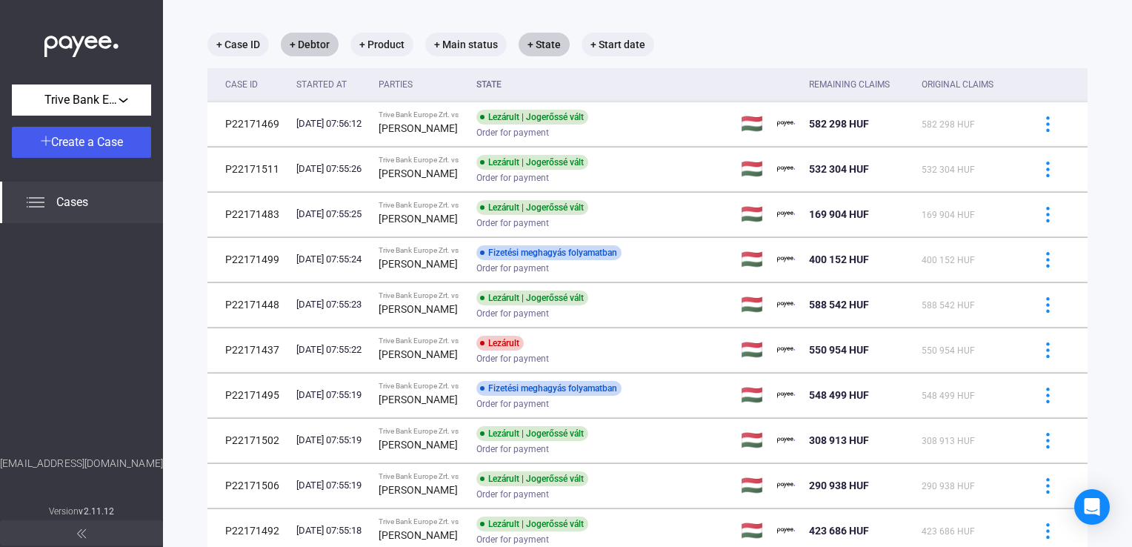
scroll to position [74, 0]
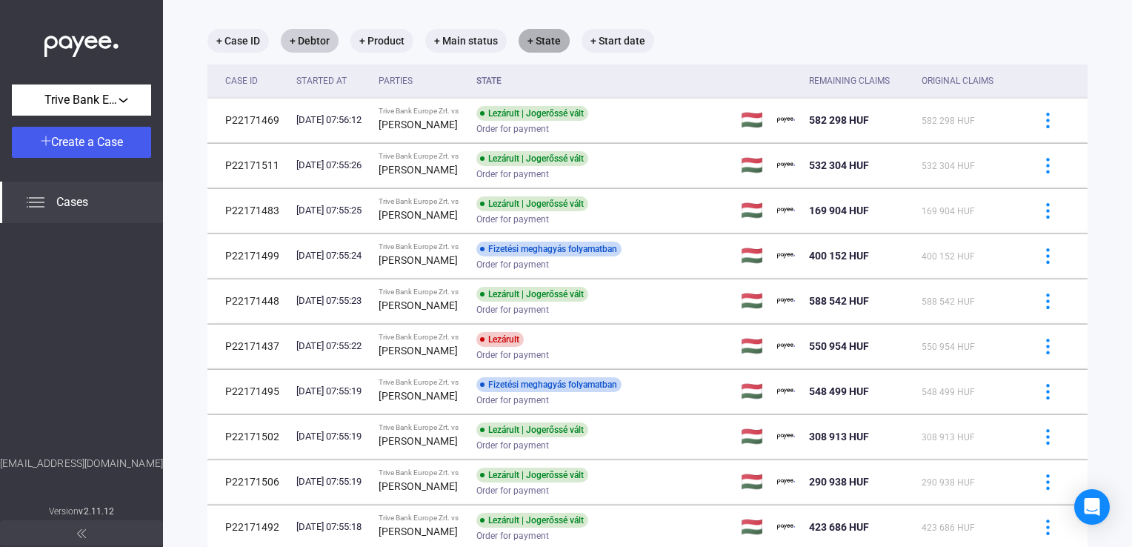
click at [549, 43] on mat-chip "+ State" at bounding box center [543, 41] width 51 height 24
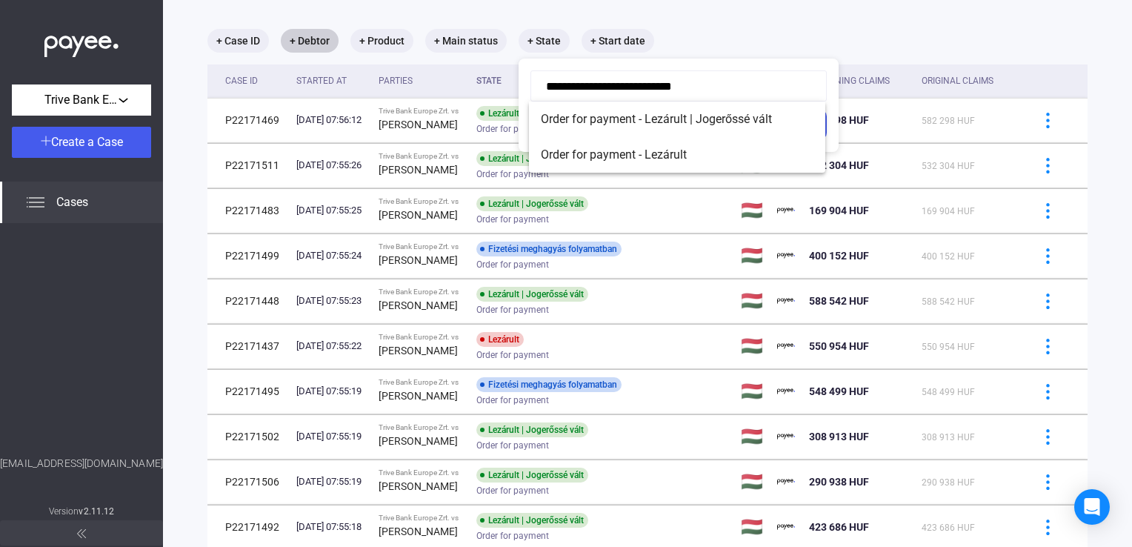
drag, startPoint x: 710, startPoint y: 88, endPoint x: 350, endPoint y: 92, distance: 360.0
click at [518, 53] on div "**********" at bounding box center [543, 53] width 51 height 0
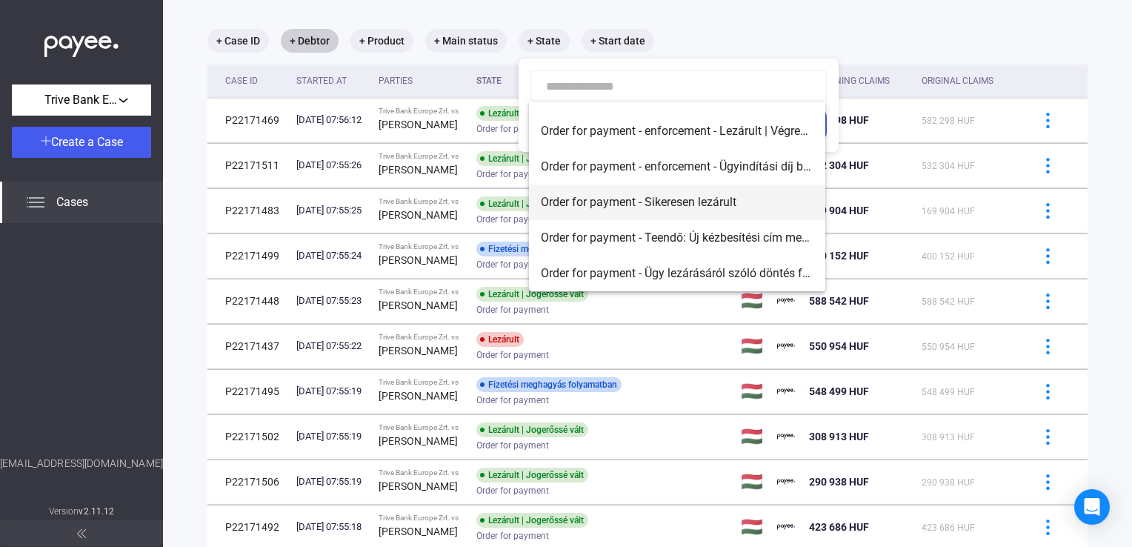
scroll to position [92, 0]
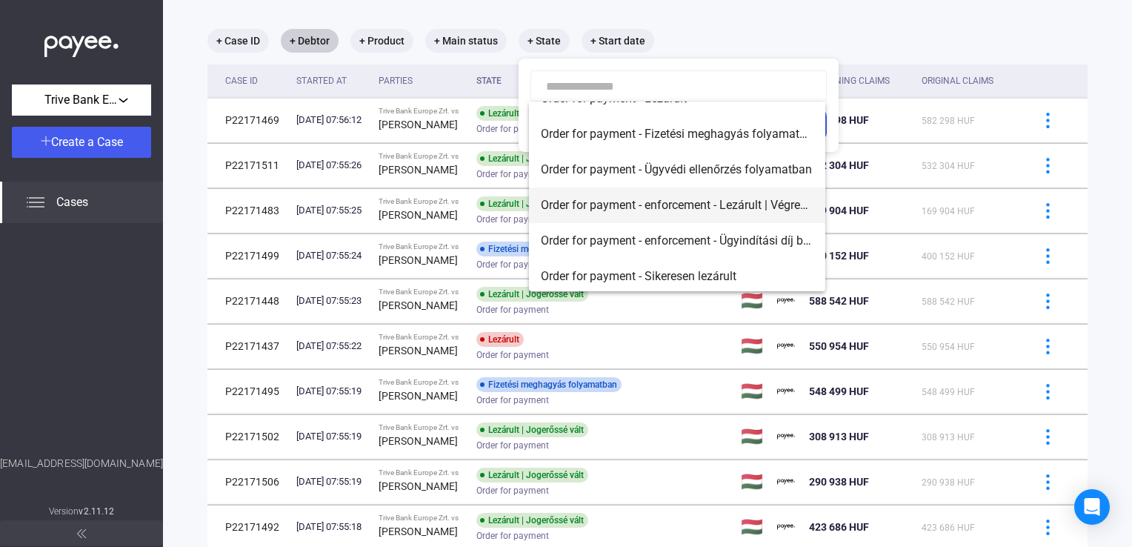
click at [630, 199] on span "Order for payment - enforcement - Lezárult | Végrehajtó kijelölve" at bounding box center [677, 205] width 273 height 18
type input "**********"
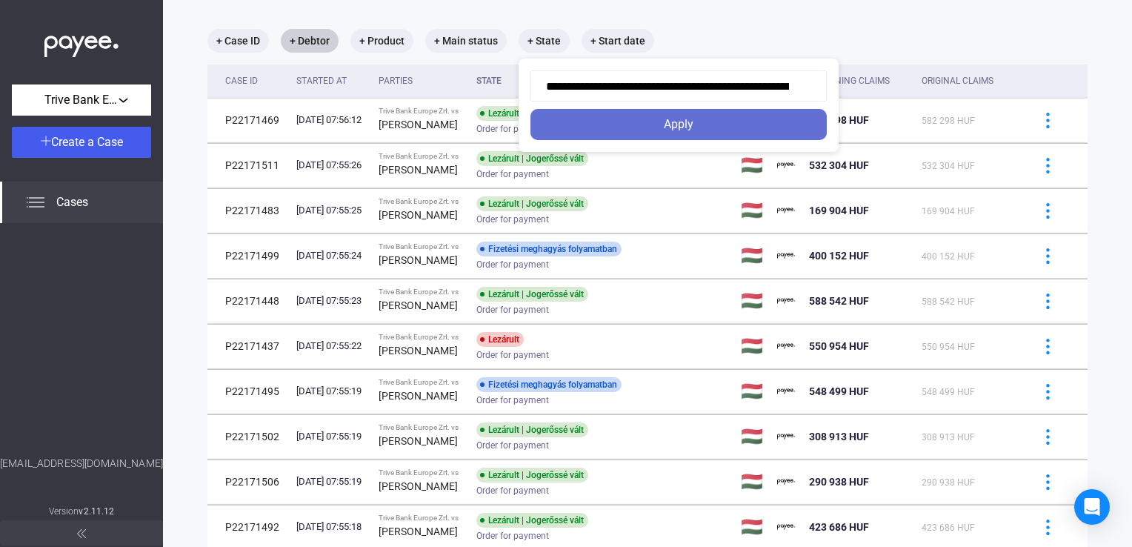
click at [659, 127] on div "Apply" at bounding box center [678, 125] width 287 height 18
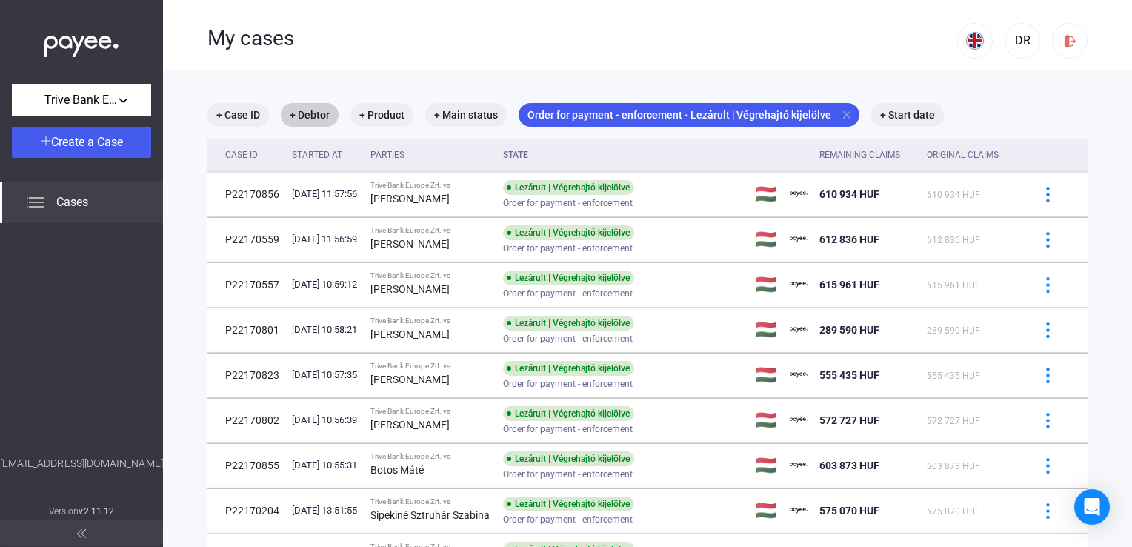
click at [909, 36] on div "My cases" at bounding box center [582, 38] width 750 height 25
